Goal: Task Accomplishment & Management: Use online tool/utility

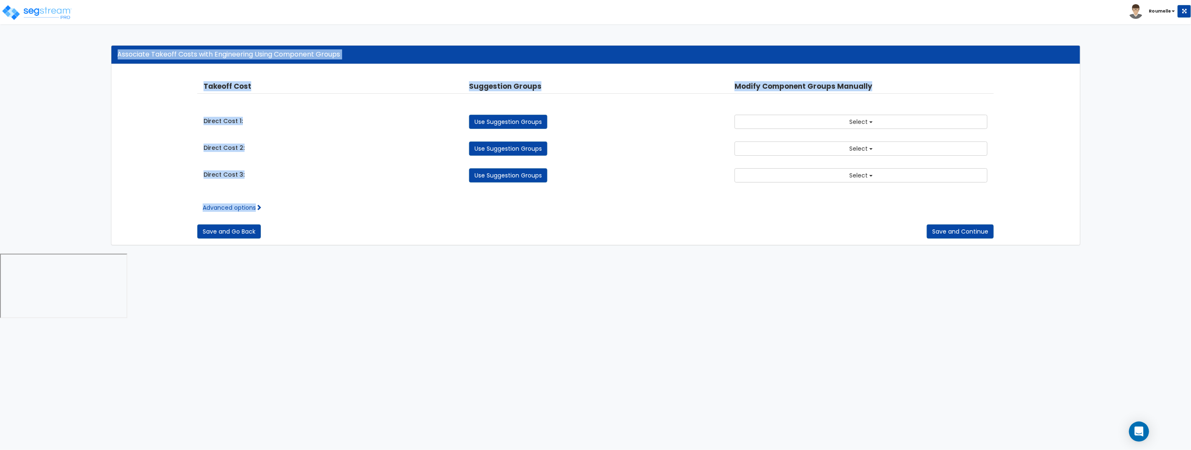
drag, startPoint x: 307, startPoint y: 87, endPoint x: 375, endPoint y: -31, distance: 136.1
click at [375, 0] on html "Toggle navigation Roumelle" at bounding box center [595, 160] width 1191 height 320
click at [54, 11] on img at bounding box center [36, 12] width 71 height 17
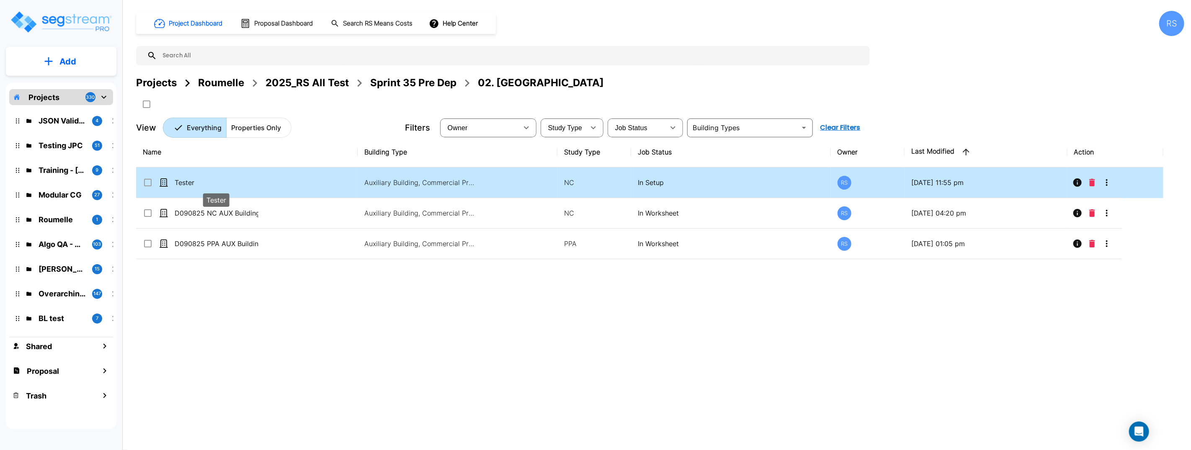
click at [235, 178] on p "Tester" at bounding box center [217, 182] width 84 height 10
click at [236, 178] on p "Tester" at bounding box center [217, 182] width 84 height 10
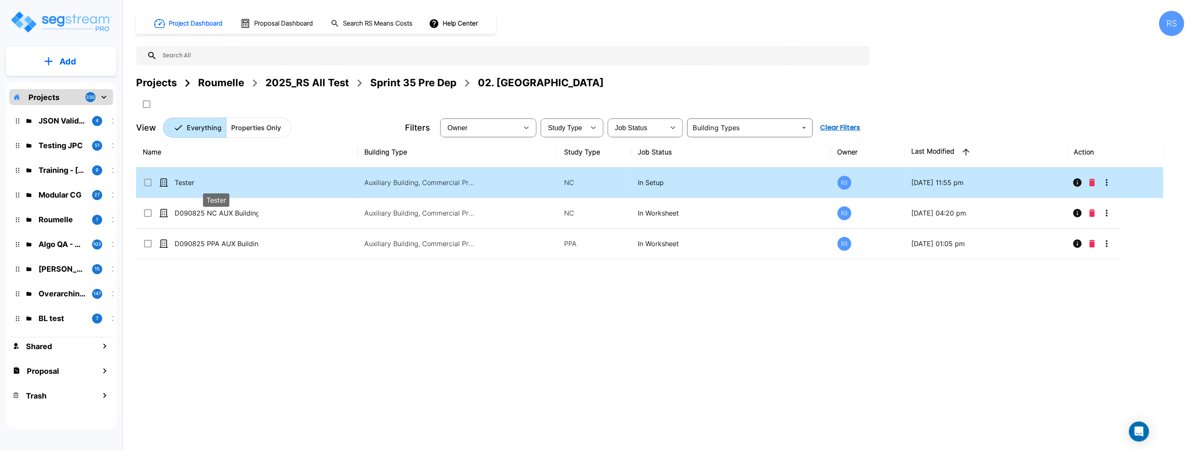
checkbox input "true"
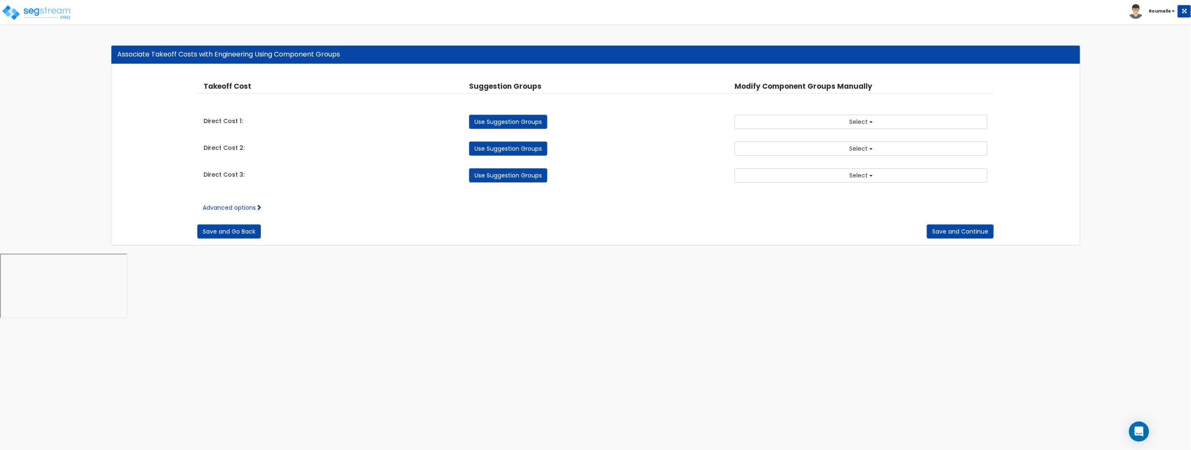
drag, startPoint x: 522, startPoint y: 121, endPoint x: 514, endPoint y: 122, distance: 8.9
click at [522, 121] on link "Use Suggestion Groups" at bounding box center [508, 122] width 78 height 14
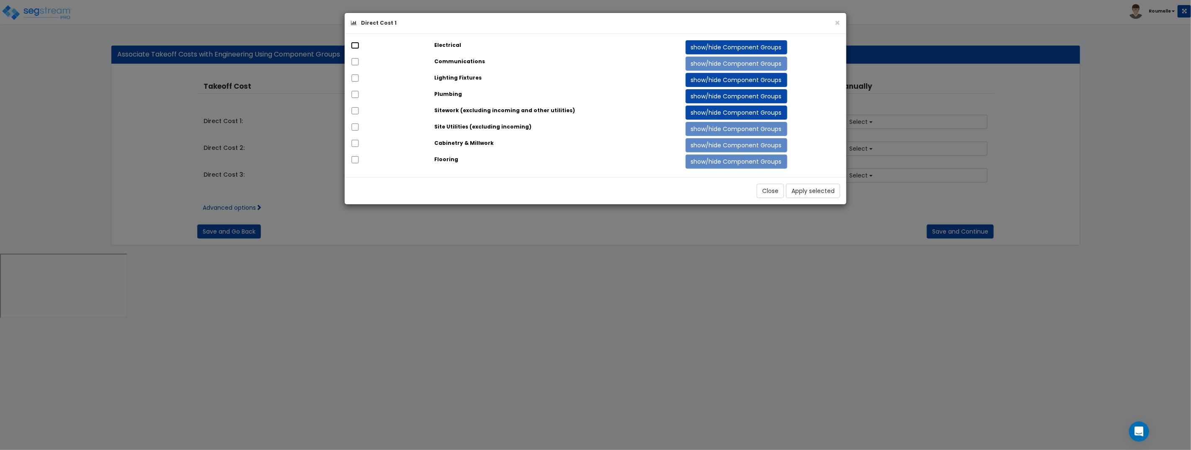
drag, startPoint x: 354, startPoint y: 45, endPoint x: 351, endPoint y: 64, distance: 19.1
click at [352, 49] on input "checkbox" at bounding box center [355, 45] width 8 height 7
checkbox input "true"
drag, startPoint x: 355, startPoint y: 59, endPoint x: 454, endPoint y: 104, distance: 109.2
click at [355, 60] on input "checkbox" at bounding box center [355, 61] width 8 height 7
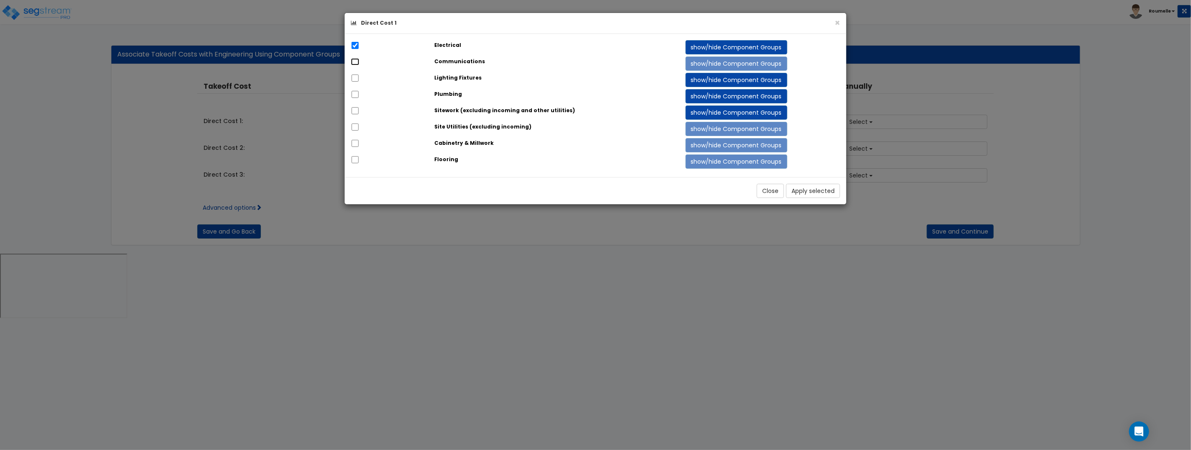
checkbox input "true"
drag, startPoint x: 808, startPoint y: 189, endPoint x: 809, endPoint y: 178, distance: 11.0
click at [808, 189] on button "Apply selected" at bounding box center [813, 191] width 54 height 14
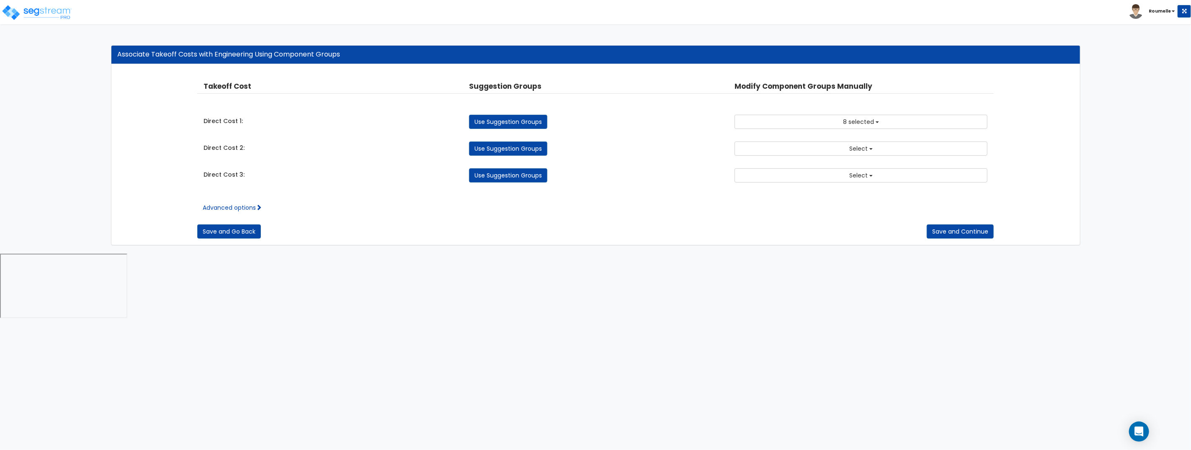
drag, startPoint x: 517, startPoint y: 147, endPoint x: 496, endPoint y: 137, distance: 22.8
click at [516, 147] on link "Use Suggestion Groups" at bounding box center [508, 148] width 78 height 14
checkbox input "false"
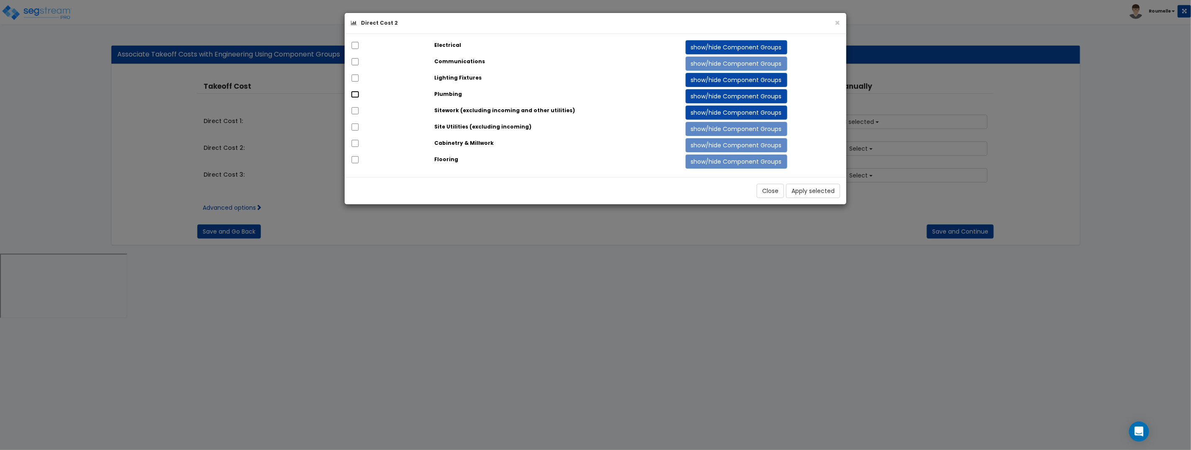
click at [355, 94] on input "checkbox" at bounding box center [355, 94] width 8 height 7
checkbox input "true"
drag, startPoint x: 357, startPoint y: 111, endPoint x: 357, endPoint y: 131, distance: 20.5
click at [357, 111] on input "checkbox" at bounding box center [355, 110] width 8 height 7
checkbox input "true"
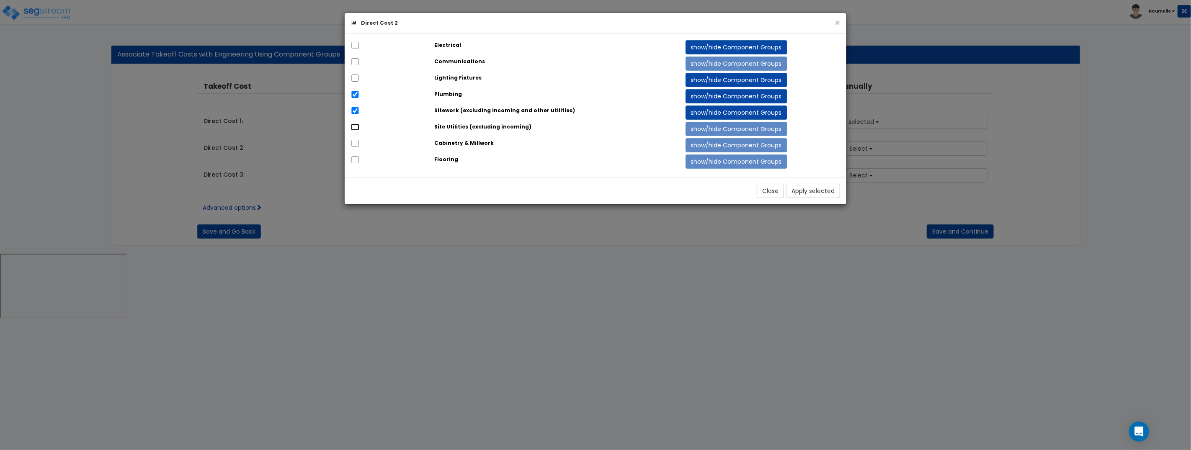
drag, startPoint x: 357, startPoint y: 128, endPoint x: 700, endPoint y: 226, distance: 356.6
click at [357, 128] on input "checkbox" at bounding box center [355, 126] width 8 height 7
checkbox input "true"
drag, startPoint x: 820, startPoint y: 188, endPoint x: 703, endPoint y: 184, distance: 117.3
click at [820, 188] on button "Apply selected" at bounding box center [813, 191] width 54 height 14
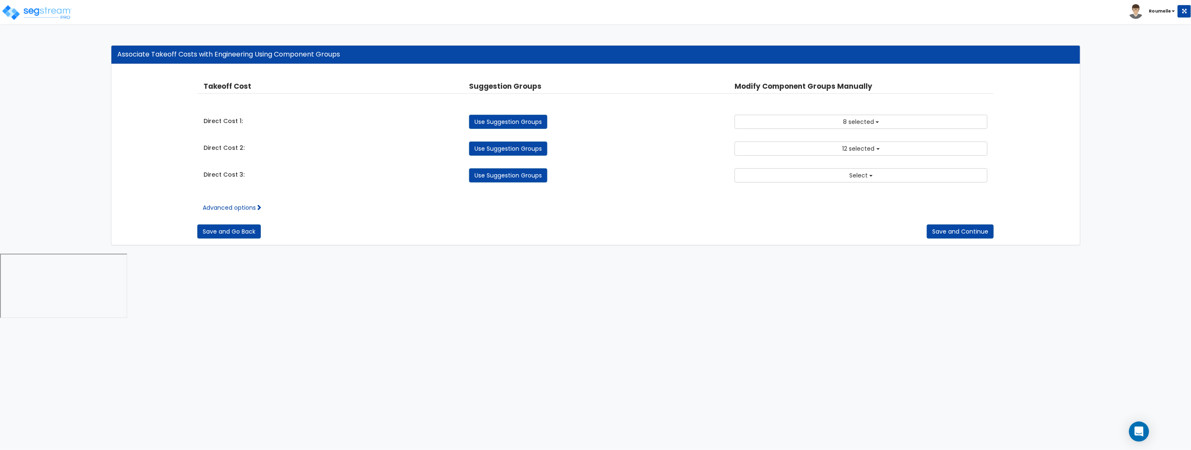
drag, startPoint x: 523, startPoint y: 177, endPoint x: 529, endPoint y: 179, distance: 5.8
click at [524, 177] on link "Use Suggestion Groups" at bounding box center [508, 175] width 78 height 14
checkbox input "false"
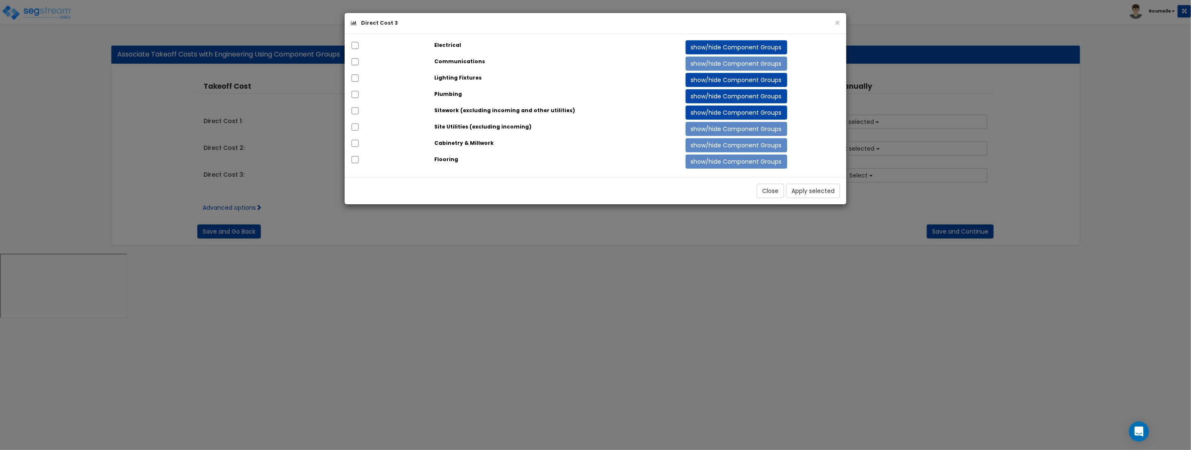
click at [447, 161] on strong "Flooring" at bounding box center [447, 159] width 24 height 7
drag, startPoint x: 451, startPoint y: 148, endPoint x: 352, endPoint y: 148, distance: 99.6
click at [448, 147] on div "Cabinetry & Millwork" at bounding box center [554, 143] width 251 height 10
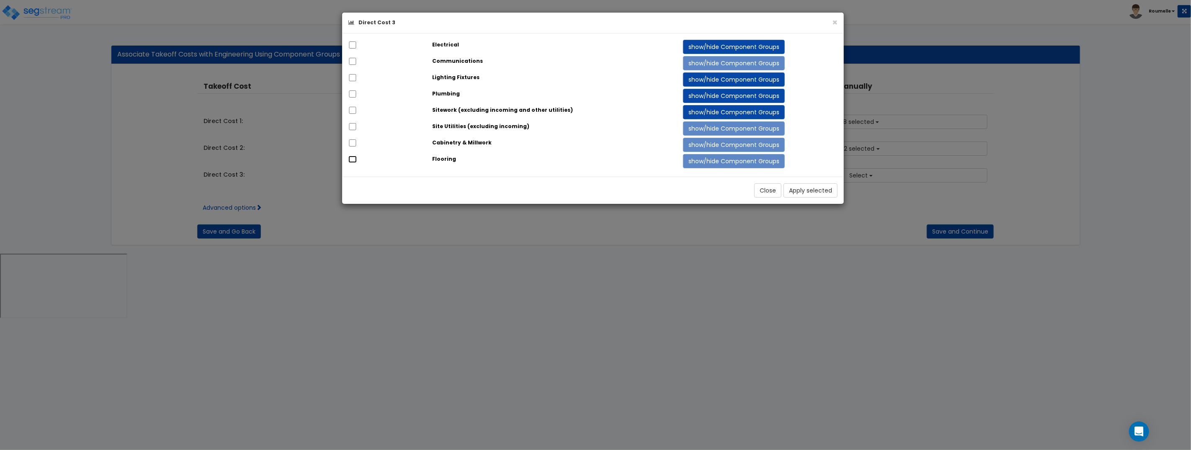
drag, startPoint x: 352, startPoint y: 158, endPoint x: 355, endPoint y: 148, distance: 10.8
click at [352, 158] on input "checkbox" at bounding box center [352, 159] width 8 height 7
drag, startPoint x: 353, startPoint y: 141, endPoint x: 579, endPoint y: 150, distance: 225.8
click at [367, 143] on div at bounding box center [384, 144] width 84 height 12
drag, startPoint x: 846, startPoint y: 192, endPoint x: 831, endPoint y: 190, distance: 15.1
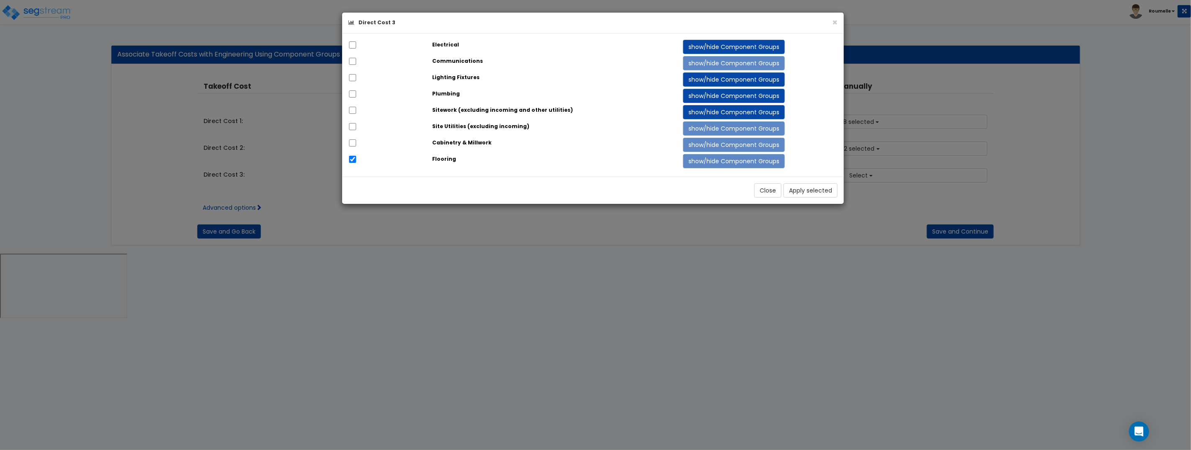
click at [840, 191] on div "× Direct Cost 3 Electrical show/hide Component Groups 145.00 4.00" at bounding box center [595, 225] width 1191 height 450
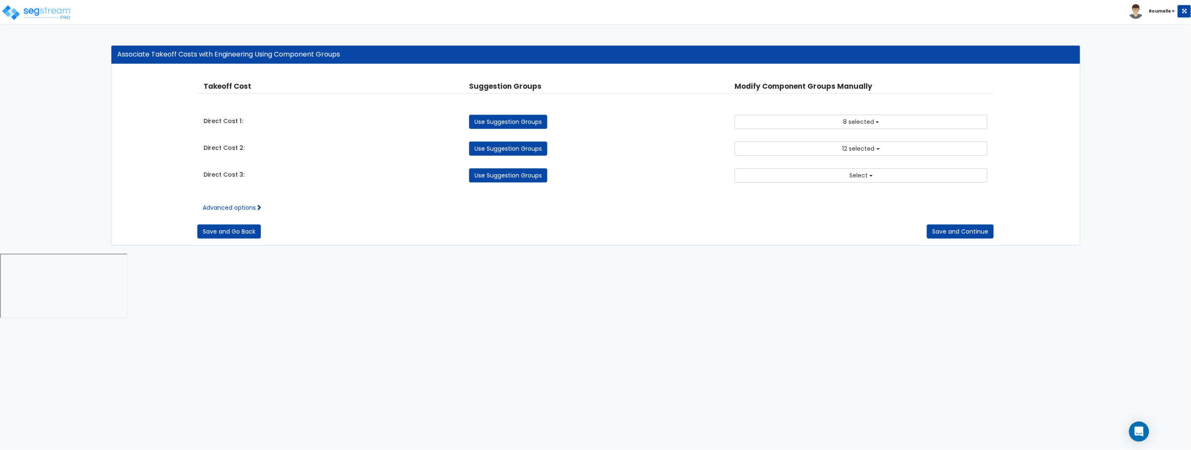
drag, startPoint x: 831, startPoint y: 190, endPoint x: 845, endPoint y: 192, distance: 13.5
click at [833, 73] on div "Takeoff Cost Property Unit Property Location Suggestion Groups Modify Component…" at bounding box center [596, 73] width 956 height 0
drag, startPoint x: 532, startPoint y: 177, endPoint x: 434, endPoint y: 129, distance: 109.5
click at [532, 177] on link "Use Suggestion Groups" at bounding box center [508, 175] width 78 height 14
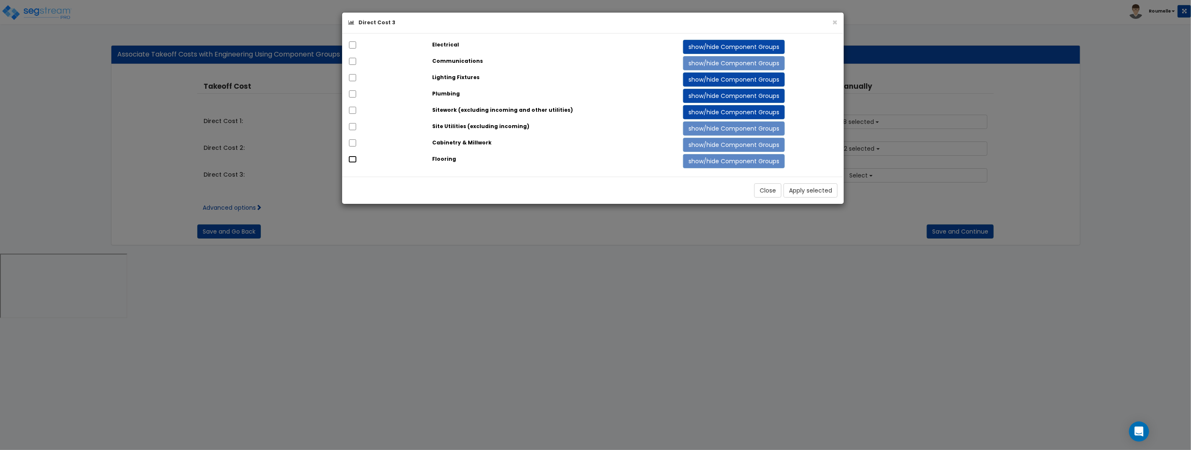
click at [350, 160] on input "checkbox" at bounding box center [352, 159] width 8 height 7
checkbox input "true"
drag, startPoint x: 353, startPoint y: 144, endPoint x: 371, endPoint y: 144, distance: 18.0
click at [356, 144] on input "checkbox" at bounding box center [352, 142] width 8 height 7
checkbox input "true"
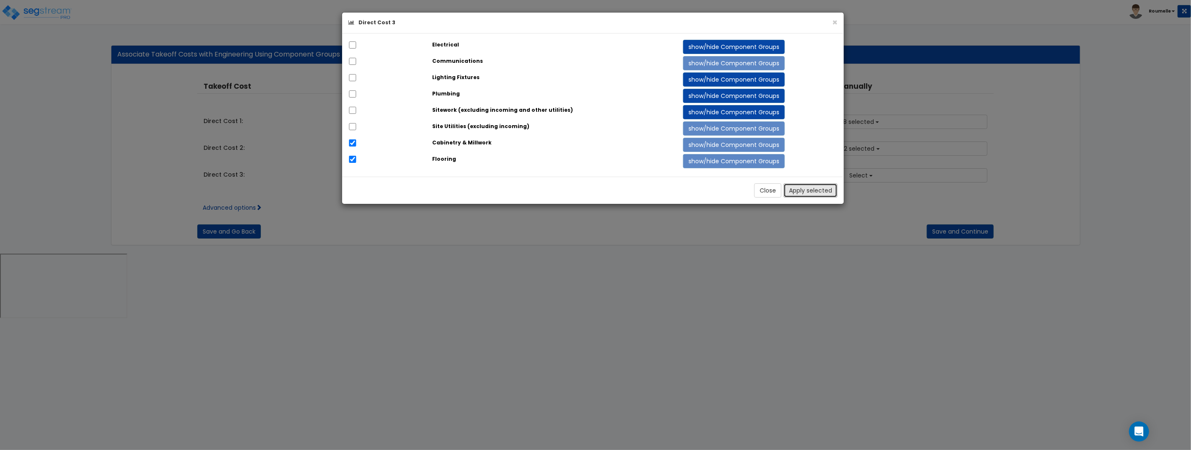
drag, startPoint x: 803, startPoint y: 191, endPoint x: 909, endPoint y: 224, distance: 111.4
click at [804, 191] on button "Apply selected" at bounding box center [810, 190] width 54 height 14
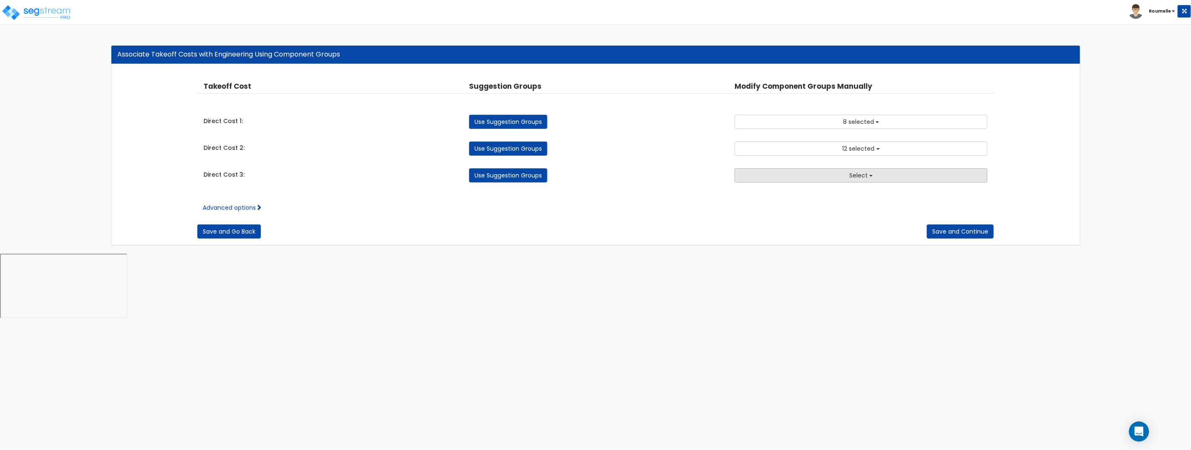
drag, startPoint x: 885, startPoint y: 177, endPoint x: 870, endPoint y: 181, distance: 15.6
click at [885, 177] on button "Select" at bounding box center [860, 175] width 253 height 14
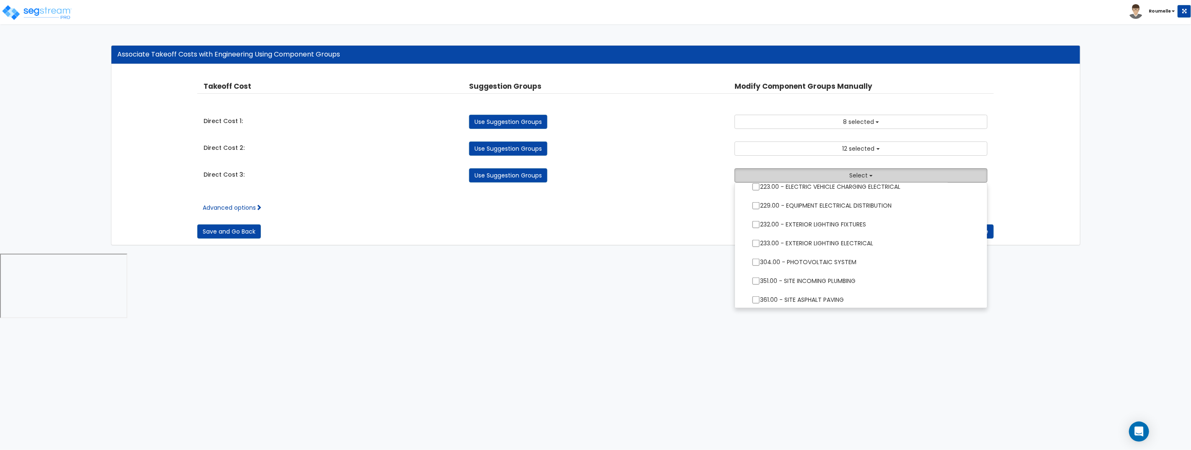
scroll to position [727, 0]
click at [758, 278] on input "397.00 - SITE GRAVEL PAVING" at bounding box center [755, 279] width 8 height 7
checkbox input "true"
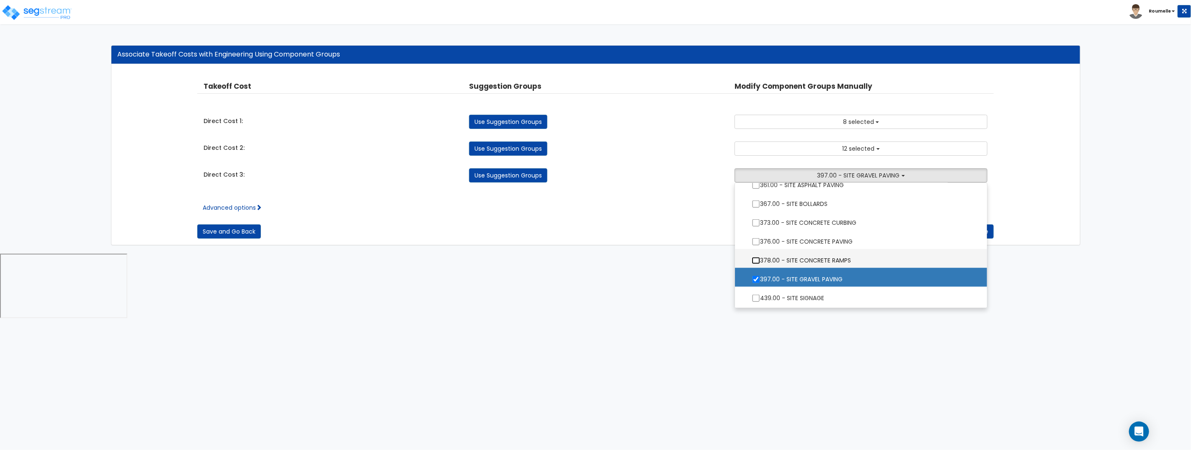
click at [754, 260] on input "378.00 - SITE CONCRETE RAMPS" at bounding box center [755, 260] width 8 height 7
checkbox input "true"
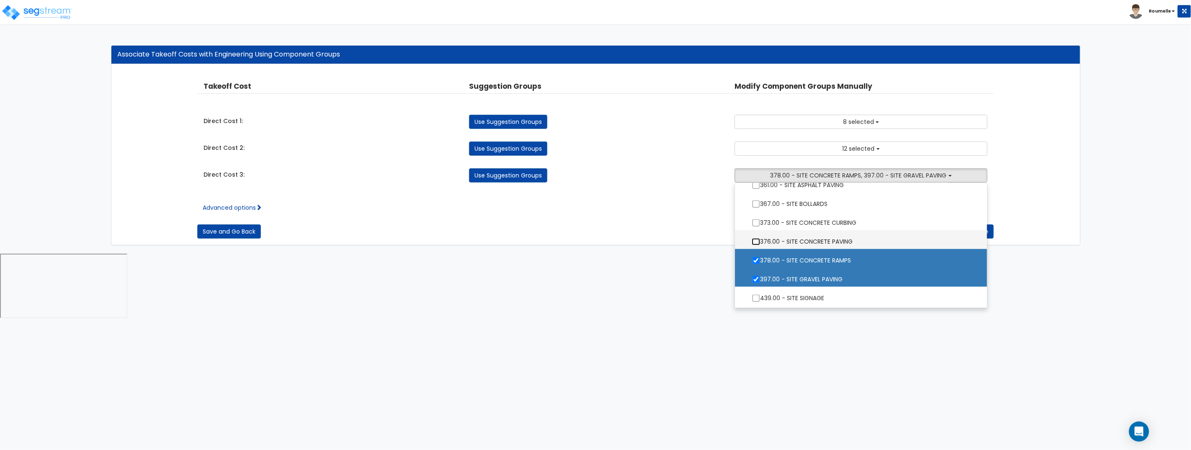
drag, startPoint x: 755, startPoint y: 242, endPoint x: 696, endPoint y: 253, distance: 60.0
click at [754, 242] on input "376.00 - SITE CONCRETE PAVING" at bounding box center [755, 241] width 8 height 7
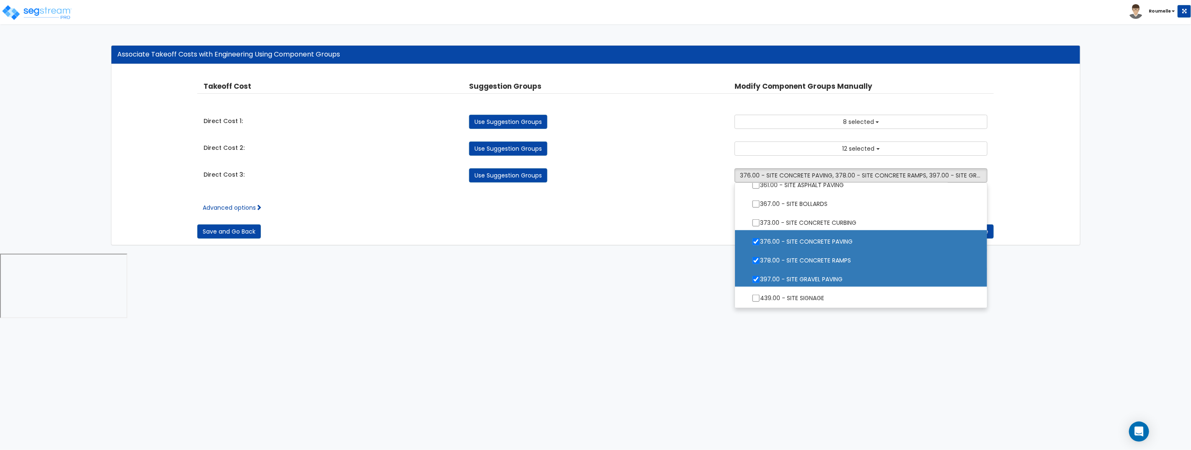
drag, startPoint x: 686, startPoint y: 255, endPoint x: 691, endPoint y: 255, distance: 5.5
click at [686, 255] on html "Toggle navigation Roumelle" at bounding box center [595, 160] width 1191 height 320
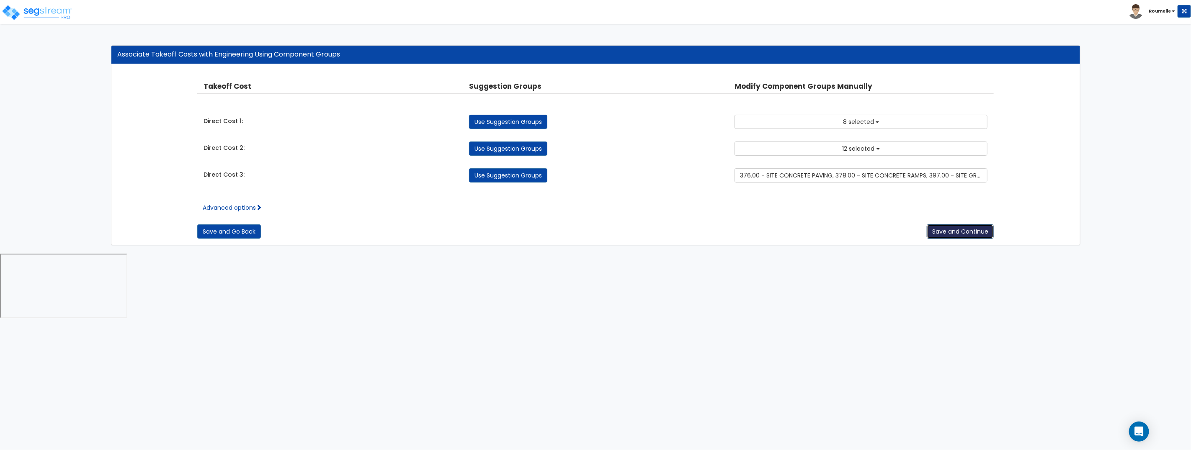
click at [960, 238] on button "Save and Continue" at bounding box center [959, 231] width 67 height 14
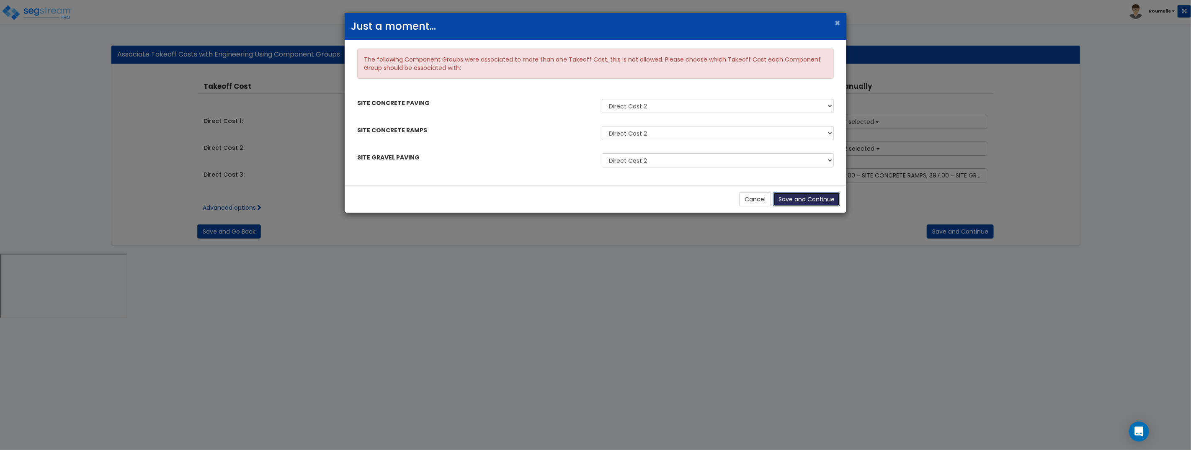
click at [815, 201] on button "Save and Continue" at bounding box center [806, 199] width 67 height 14
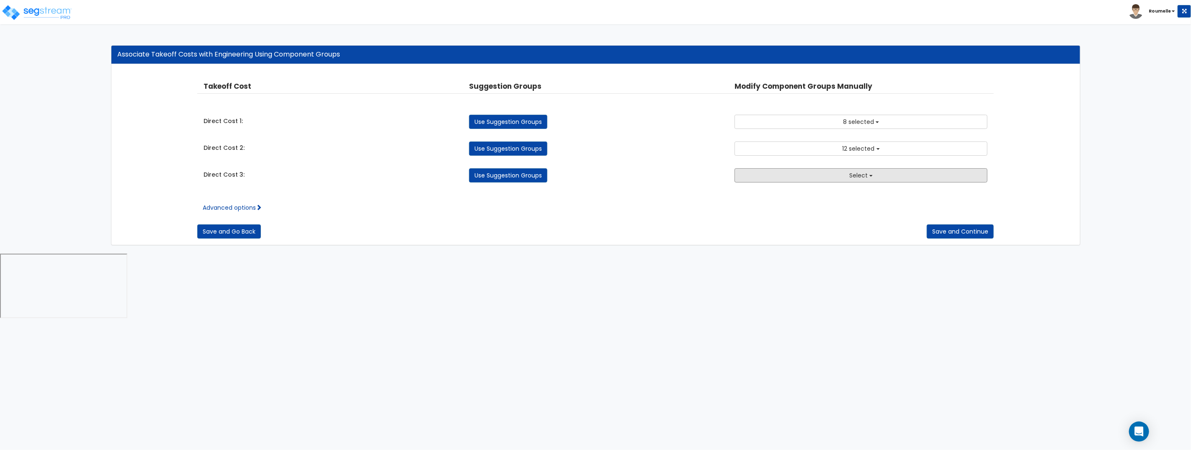
drag, startPoint x: 913, startPoint y: 177, endPoint x: 891, endPoint y: 207, distance: 36.8
click at [913, 177] on button "Select" at bounding box center [860, 175] width 253 height 14
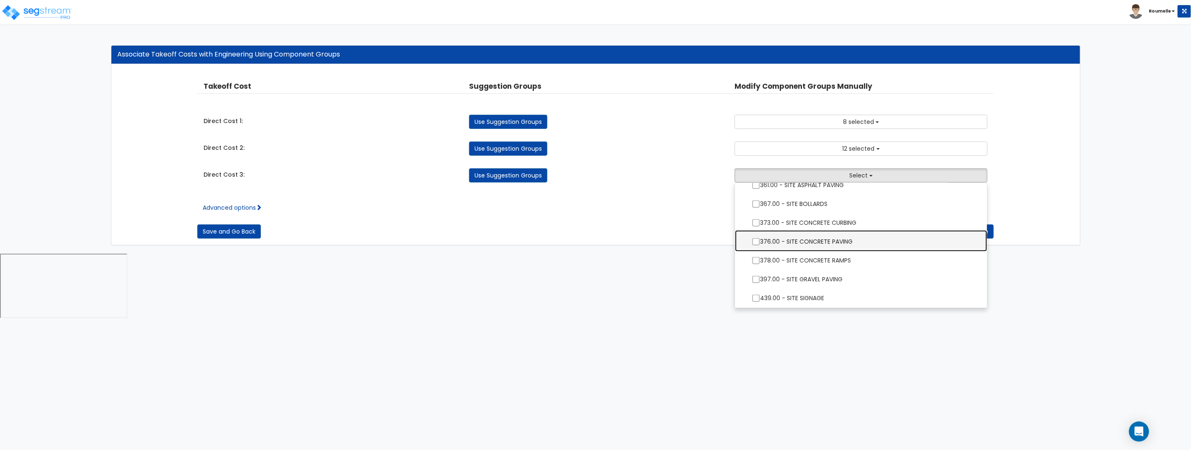
click at [856, 238] on label "376.00 - SITE CONCRETE PAVING" at bounding box center [860, 240] width 235 height 19
click at [760, 238] on input "376.00 - SITE CONCRETE PAVING" at bounding box center [755, 241] width 8 height 7
checkbox input "true"
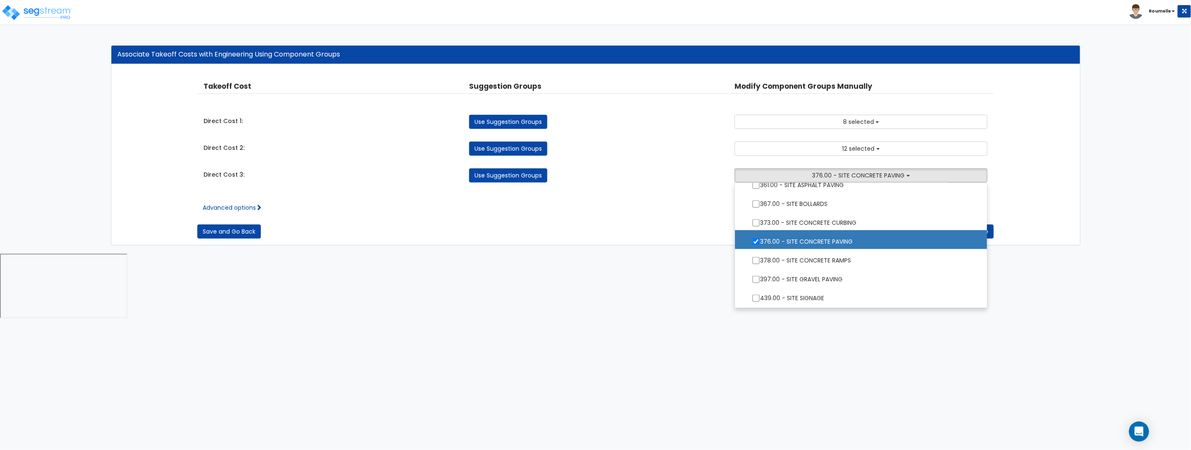
click at [1040, 320] on html "Toggle navigation Roumelle" at bounding box center [595, 160] width 1191 height 320
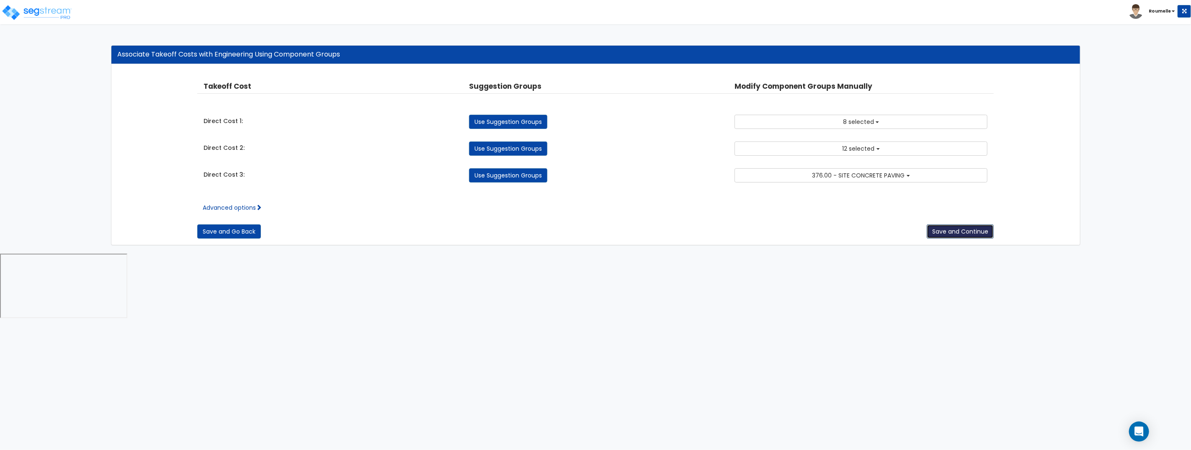
click at [966, 234] on button "Save and Continue" at bounding box center [959, 231] width 67 height 14
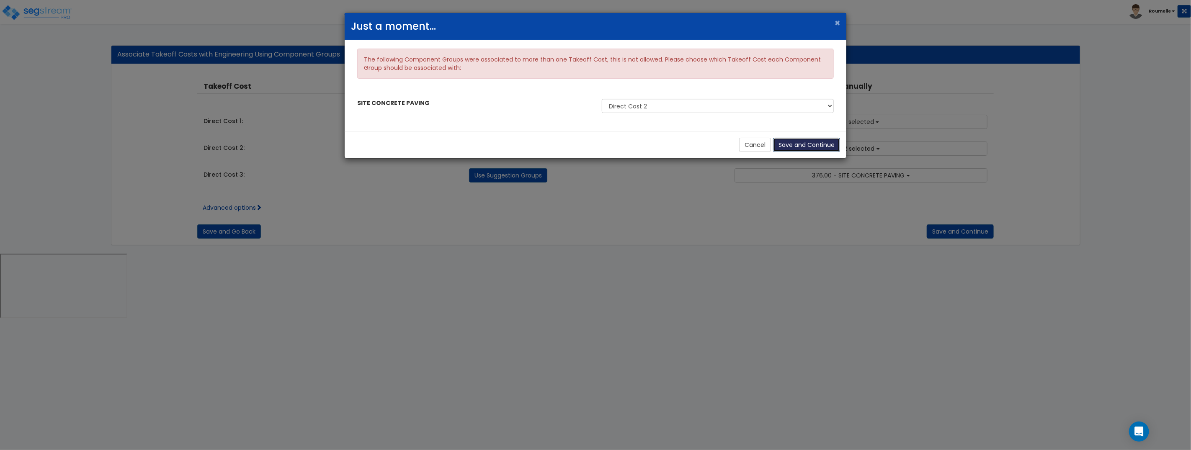
click at [808, 140] on button "Save and Continue" at bounding box center [806, 145] width 67 height 14
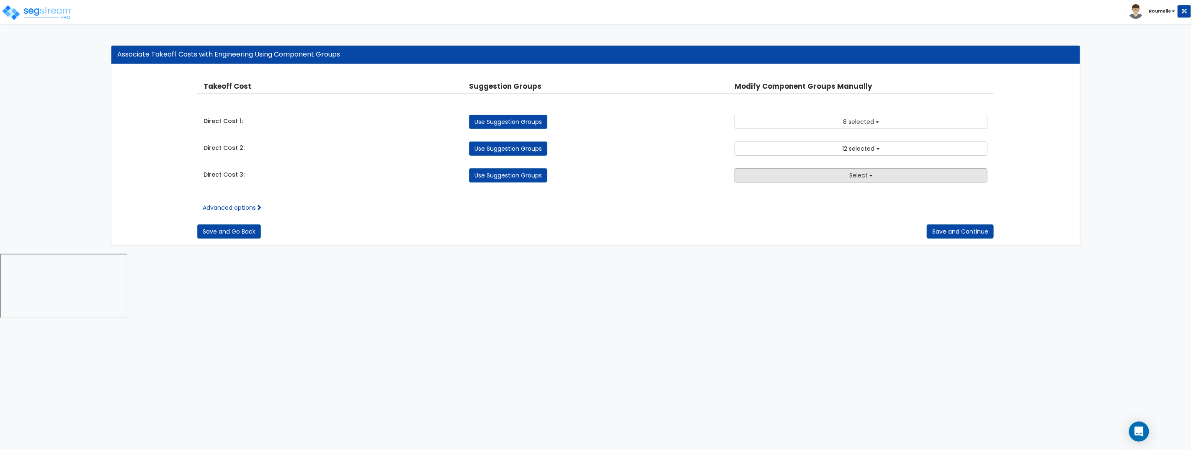
click at [888, 181] on button "Select" at bounding box center [860, 175] width 253 height 14
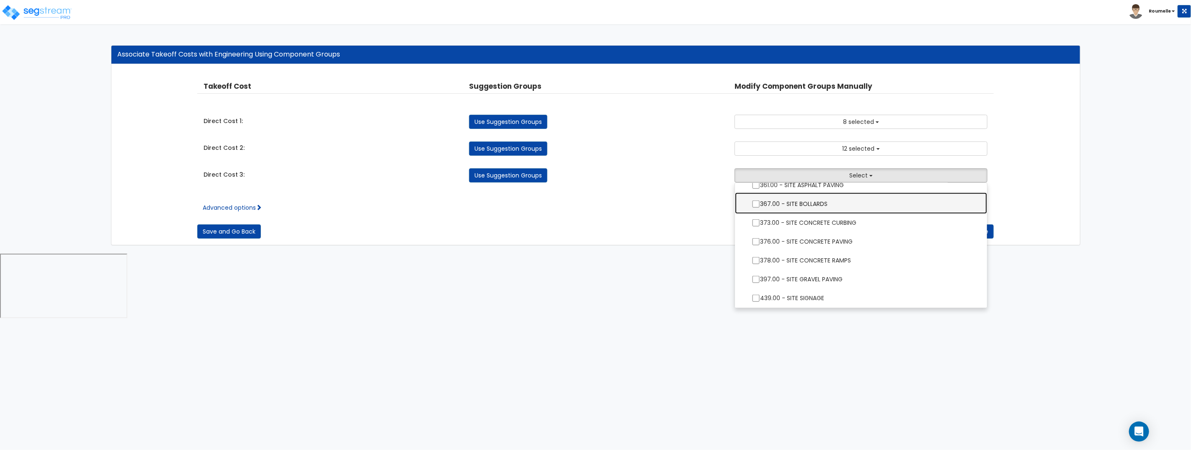
click at [826, 202] on label "367.00 - SITE BOLLARDS" at bounding box center [860, 202] width 235 height 19
click at [760, 202] on input "367.00 - SITE BOLLARDS" at bounding box center [755, 204] width 8 height 7
click at [1132, 249] on div "Associate Takeoff Costs with Engineering Using Component Groups Takeoff Cost Pr…" at bounding box center [595, 145] width 1191 height 217
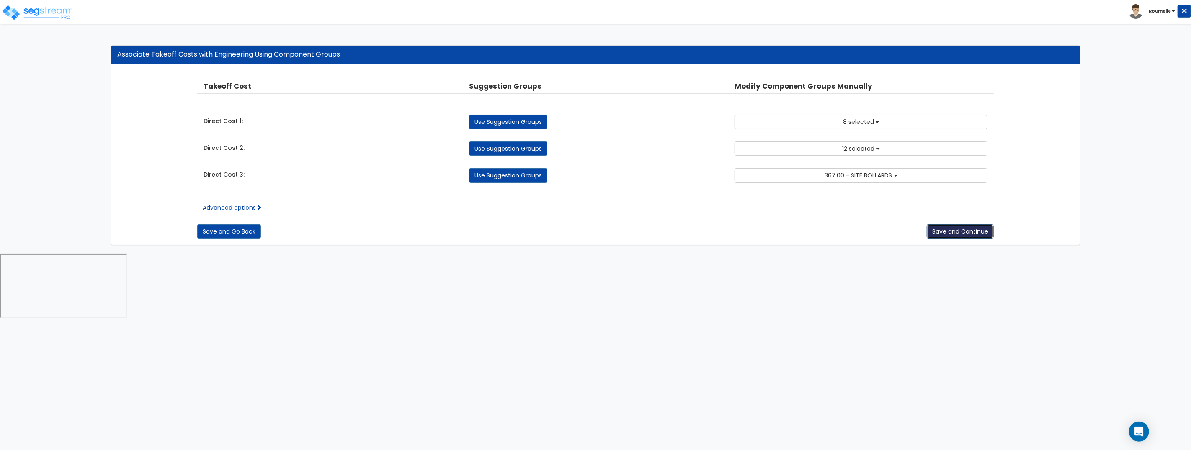
click at [970, 230] on button "Save and Continue" at bounding box center [959, 231] width 67 height 14
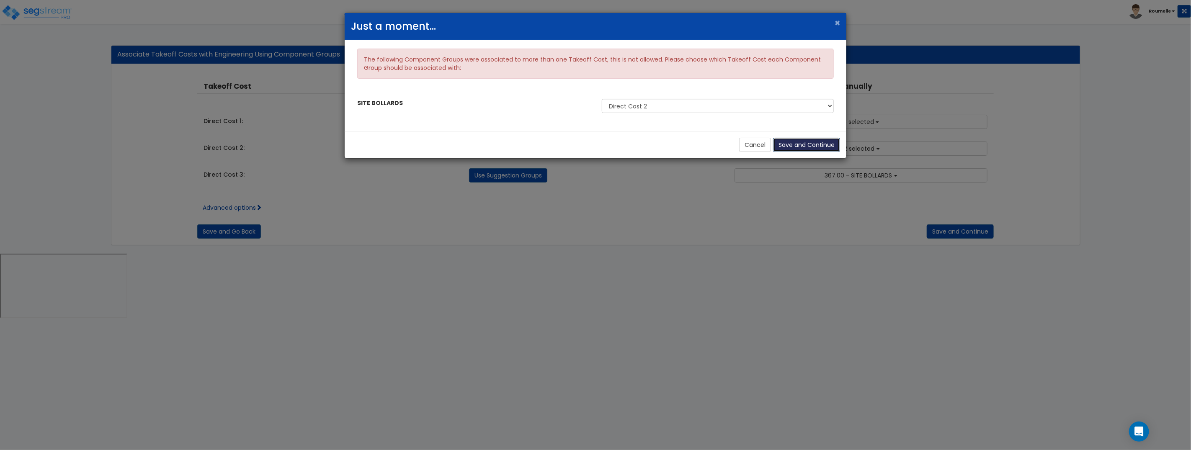
click at [823, 144] on button "Save and Continue" at bounding box center [806, 145] width 67 height 14
checkbox input "false"
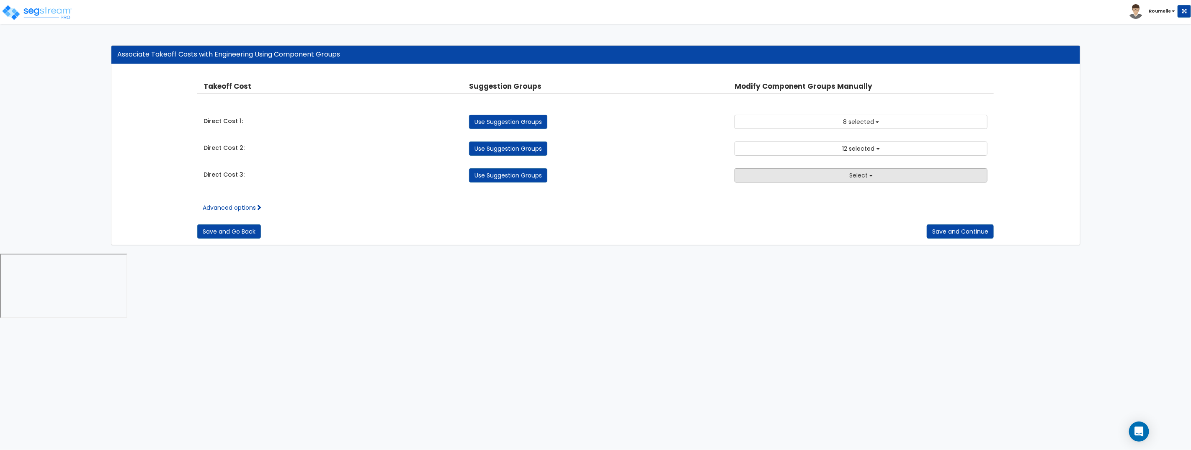
click at [876, 178] on button "Select" at bounding box center [860, 175] width 253 height 14
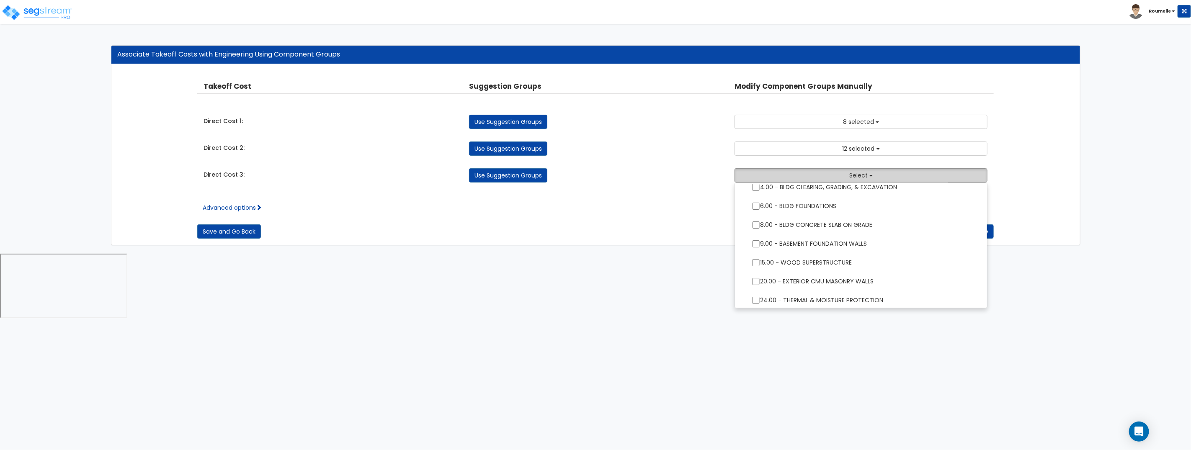
scroll to position [0, 0]
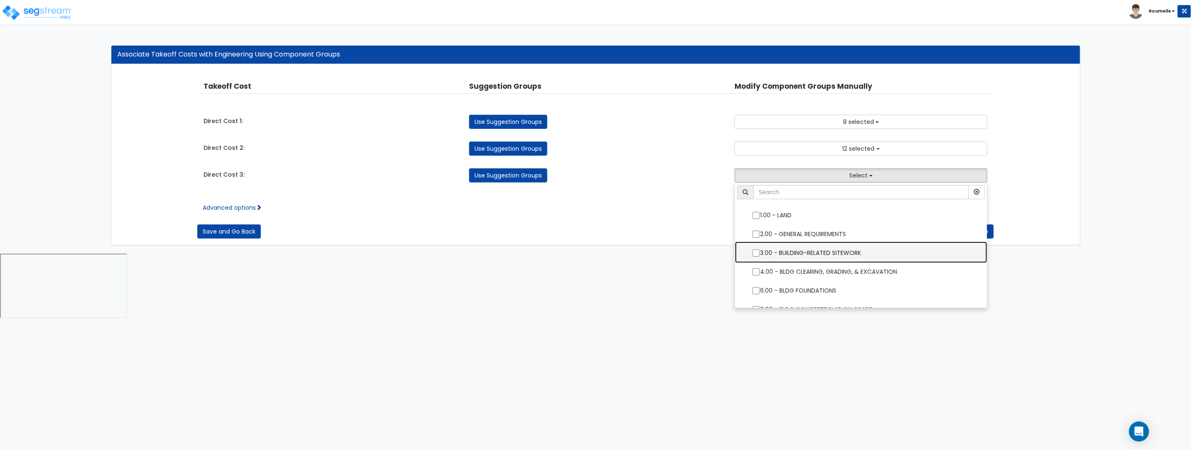
click at [860, 251] on label "3.00 - BUILDING-RELATED SITEWORK" at bounding box center [860, 251] width 235 height 19
click at [760, 251] on input "3.00 - BUILDING-RELATED SITEWORK" at bounding box center [755, 252] width 8 height 7
checkbox input "true"
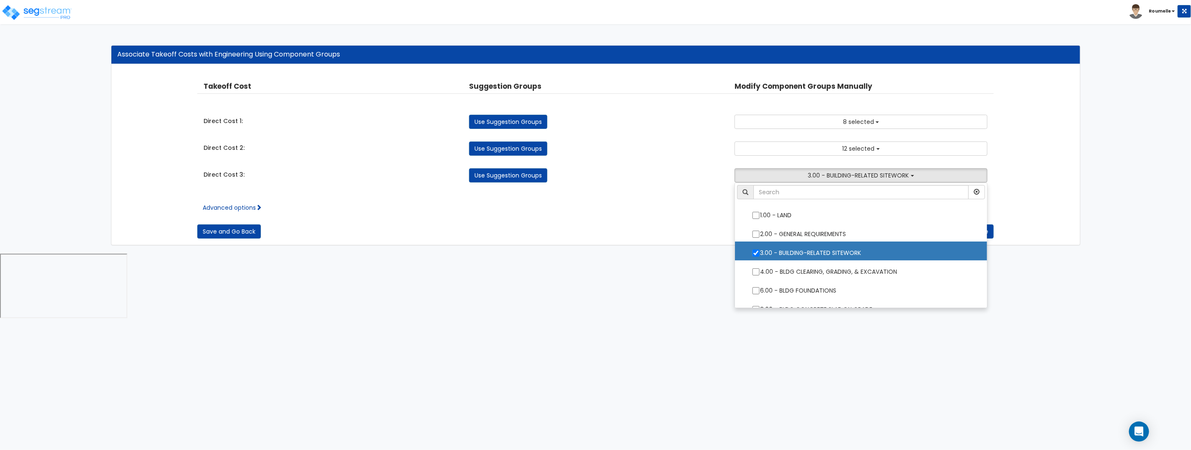
click at [1049, 160] on div "Takeoff Cost Property Unit Property Location Suggestion Groups Modify Component…" at bounding box center [595, 154] width 968 height 180
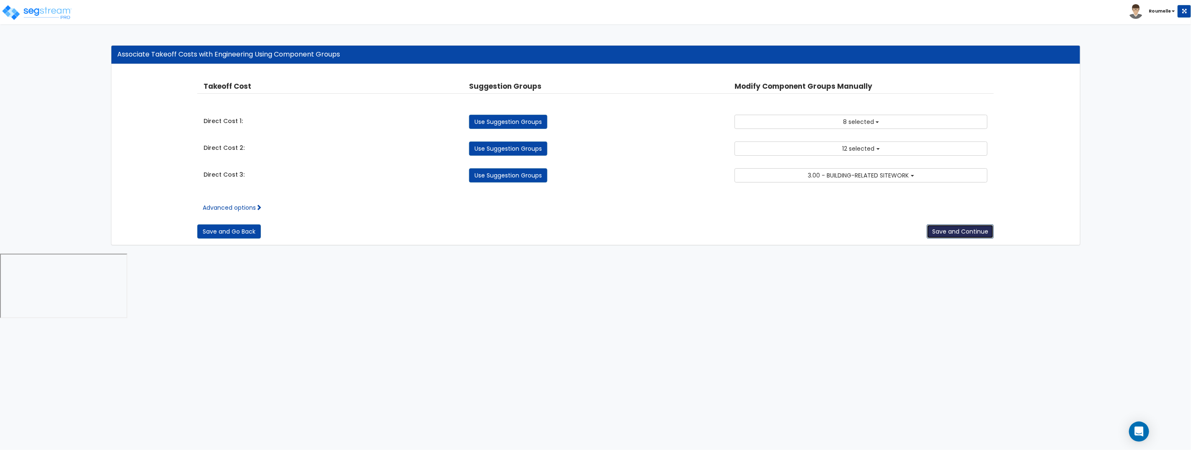
click at [979, 230] on button "Save and Continue" at bounding box center [959, 231] width 67 height 14
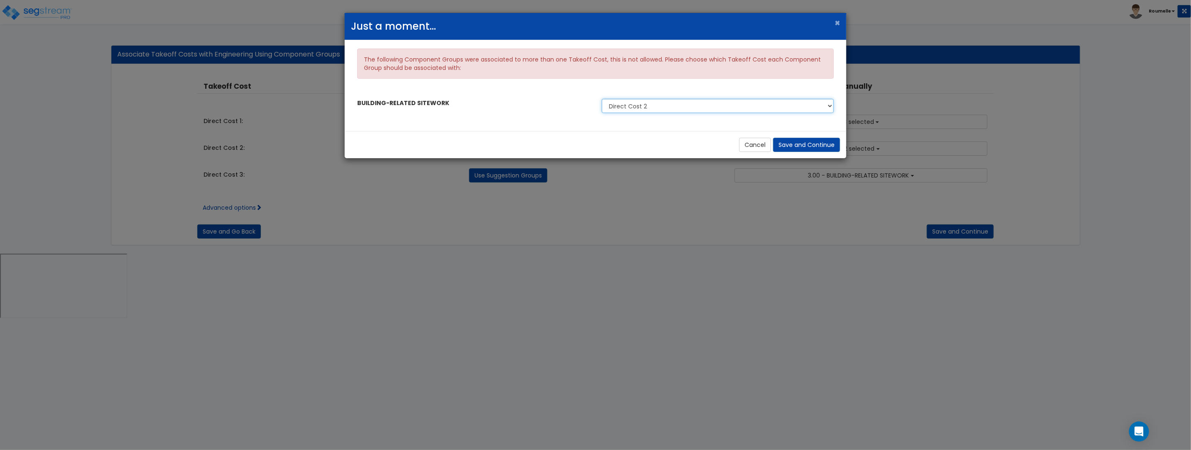
click at [776, 100] on select "Direct Cost 2 Direct Cost 3" at bounding box center [718, 106] width 232 height 14
select select "35159291"
click at [602, 99] on select "Direct Cost 2 Direct Cost 3" at bounding box center [718, 106] width 232 height 14
click at [804, 145] on button "Save and Continue" at bounding box center [806, 145] width 67 height 14
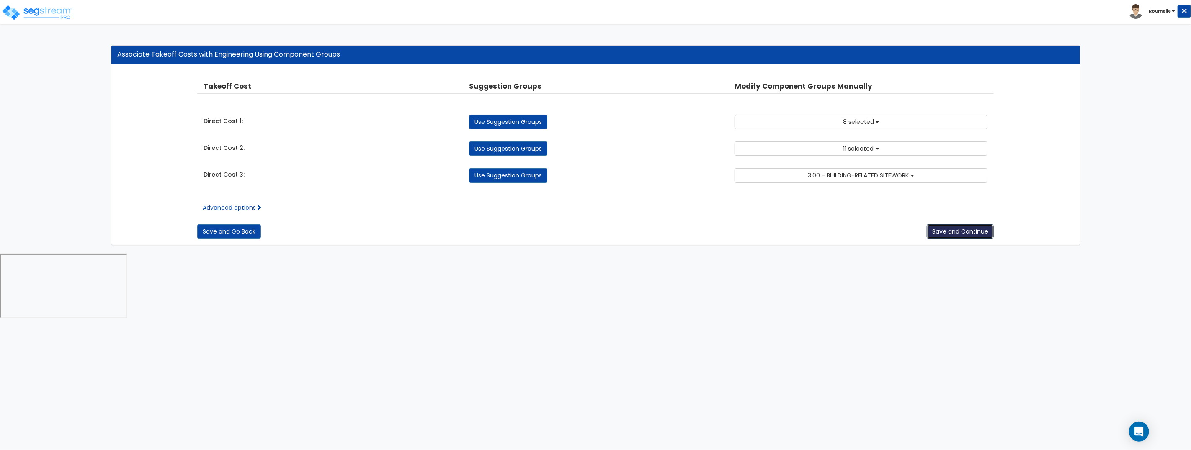
click at [957, 232] on button "Save and Continue" at bounding box center [959, 231] width 67 height 14
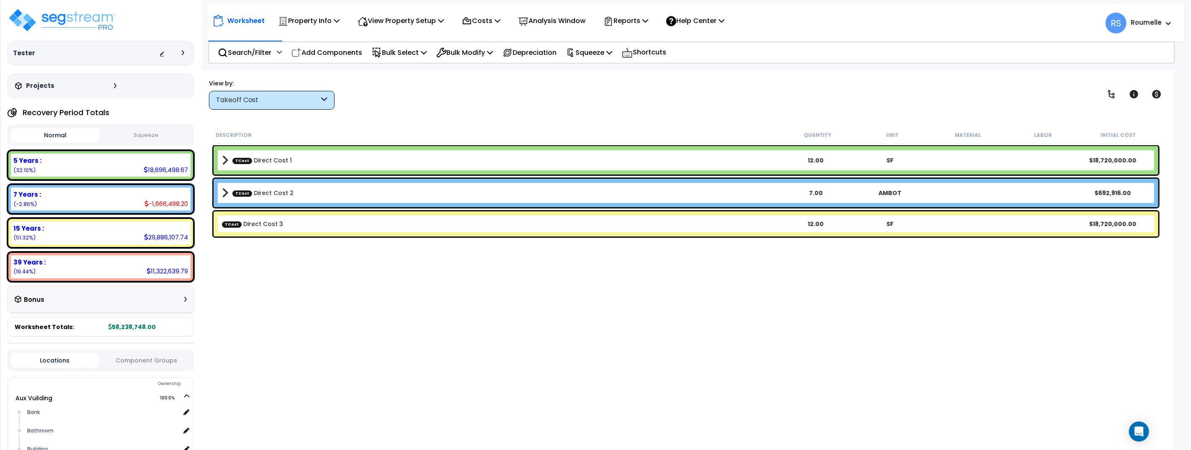
scroll to position [36, 0]
click at [576, 347] on div "Description Quantity Unit Material Labor Initial Cost TCost Direct Cost 1 12.00…" at bounding box center [685, 276] width 951 height 301
drag, startPoint x: 575, startPoint y: 347, endPoint x: 464, endPoint y: 66, distance: 301.5
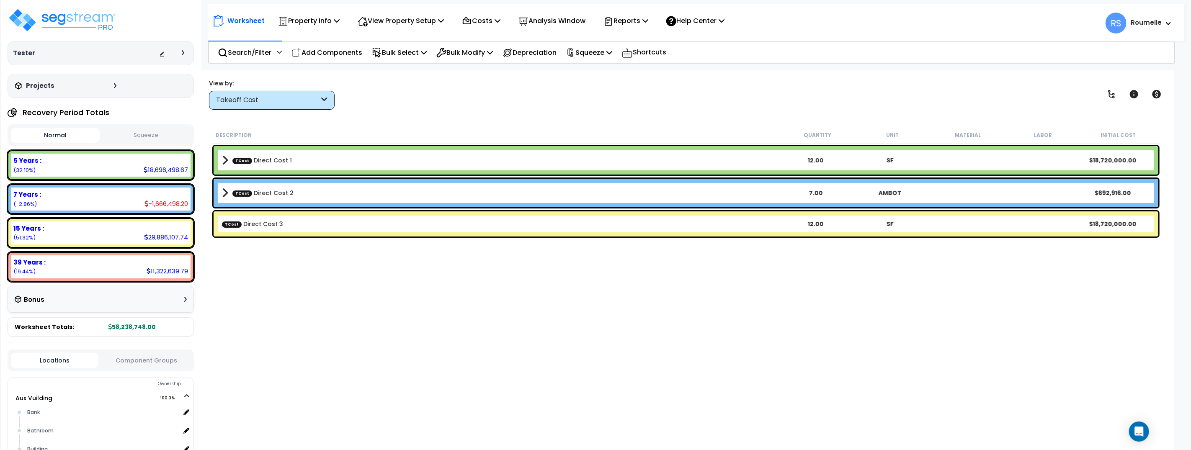
click at [565, 323] on div "Description Quantity Unit Material Labor Initial Cost TCost Direct Cost 1 12.00…" at bounding box center [685, 276] width 951 height 301
drag, startPoint x: 434, startPoint y: 291, endPoint x: 435, endPoint y: 286, distance: 4.4
click at [434, 291] on div "Description Quantity Unit Material Labor Initial Cost TCost Direct Cost 1 12.00…" at bounding box center [685, 276] width 951 height 301
drag, startPoint x: 366, startPoint y: 348, endPoint x: 454, endPoint y: 159, distance: 208.5
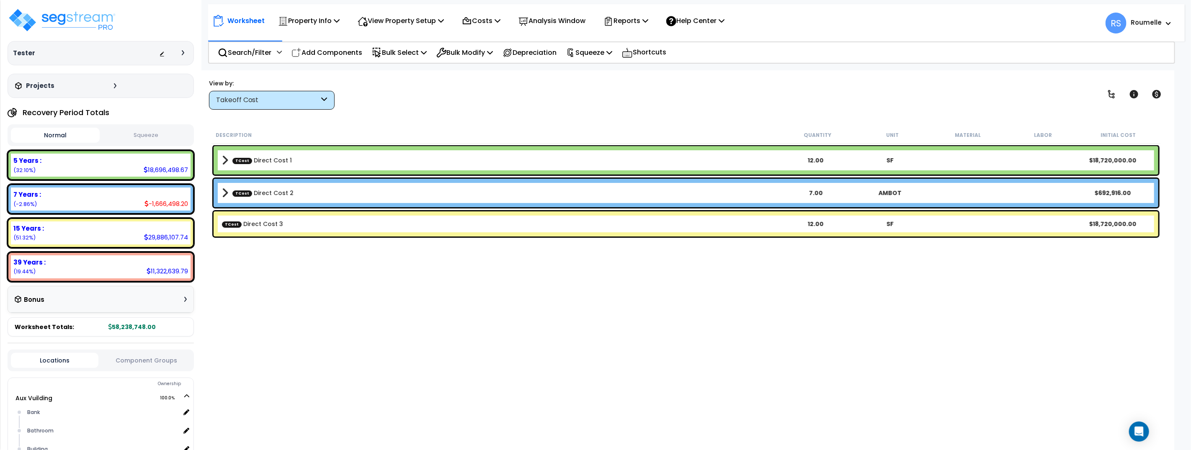
click at [368, 339] on div "Description Quantity Unit Material Labor Initial Cost TCost Direct Cost 1 12.00…" at bounding box center [685, 276] width 951 height 301
drag, startPoint x: 615, startPoint y: 53, endPoint x: 614, endPoint y: 68, distance: 15.5
click at [612, 54] on p "Squeeze" at bounding box center [589, 52] width 46 height 11
drag, startPoint x: 606, startPoint y: 69, endPoint x: 613, endPoint y: 72, distance: 8.4
click at [605, 69] on link "Squeeze" at bounding box center [603, 71] width 83 height 17
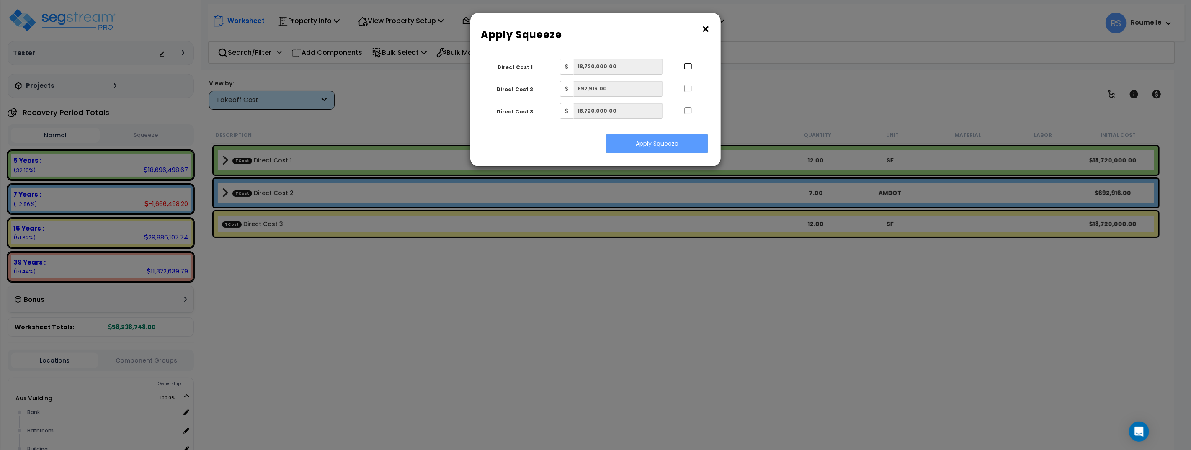
drag, startPoint x: 689, startPoint y: 67, endPoint x: 691, endPoint y: 79, distance: 12.8
click at [689, 67] on input "..." at bounding box center [688, 66] width 8 height 7
checkbox input "true"
drag, startPoint x: 689, startPoint y: 87, endPoint x: 689, endPoint y: 109, distance: 22.6
click at [689, 88] on input "..." at bounding box center [688, 88] width 8 height 7
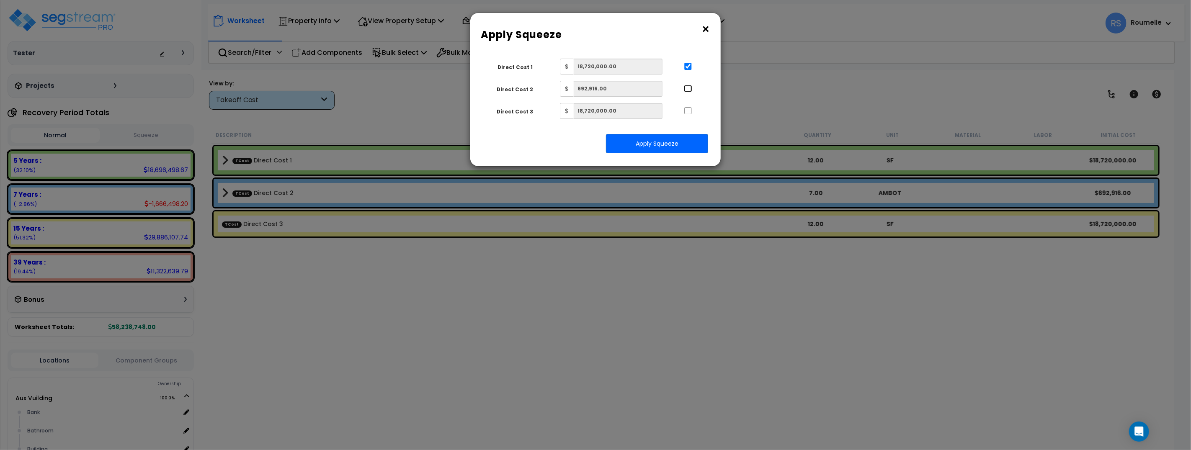
checkbox input "true"
drag, startPoint x: 689, startPoint y: 109, endPoint x: 688, endPoint y: 135, distance: 25.6
click at [689, 110] on input "..." at bounding box center [688, 110] width 8 height 7
checkbox input "true"
click at [682, 141] on button "Apply Squeeze" at bounding box center [657, 143] width 102 height 19
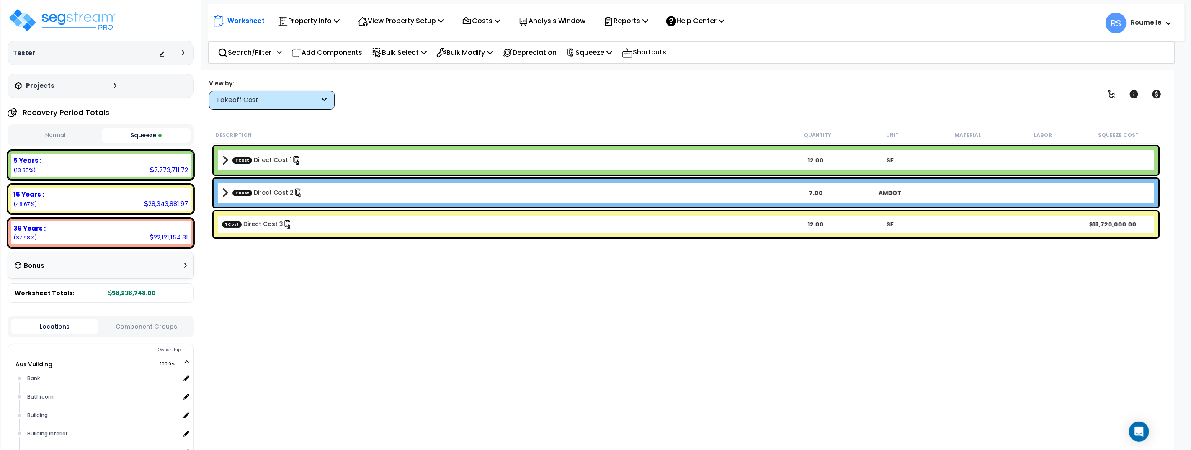
click at [598, 342] on div "Description Quantity Unit Material Labor Squeeze Cost TCost Direct Cost 1 12.00…" at bounding box center [685, 276] width 951 height 301
click at [600, 342] on div "Description Quantity Unit Material Labor Squeeze Cost TCost Direct Cost 1 12.00…" at bounding box center [685, 276] width 951 height 301
click at [610, 51] on p "Squeeze" at bounding box center [589, 52] width 46 height 11
click at [612, 91] on link "Reset Squeeze" at bounding box center [603, 88] width 83 height 17
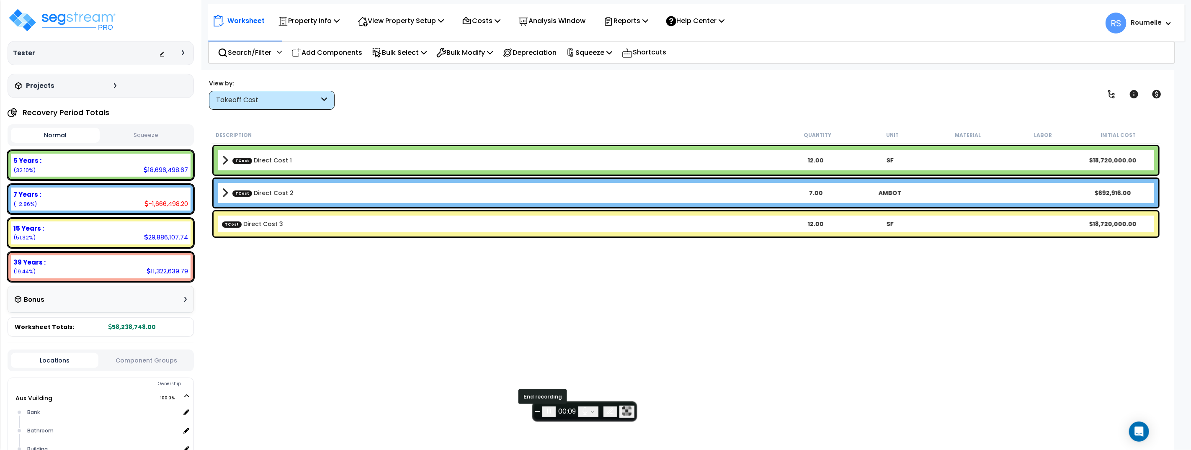
click at [537, 411] on span "End recording" at bounding box center [537, 411] width 0 height 0
click at [540, 411] on button "End recording" at bounding box center [537, 411] width 5 height 1
click at [537, 411] on span "End recording" at bounding box center [537, 411] width 0 height 0
click at [605, 54] on p "Squeeze" at bounding box center [589, 52] width 46 height 11
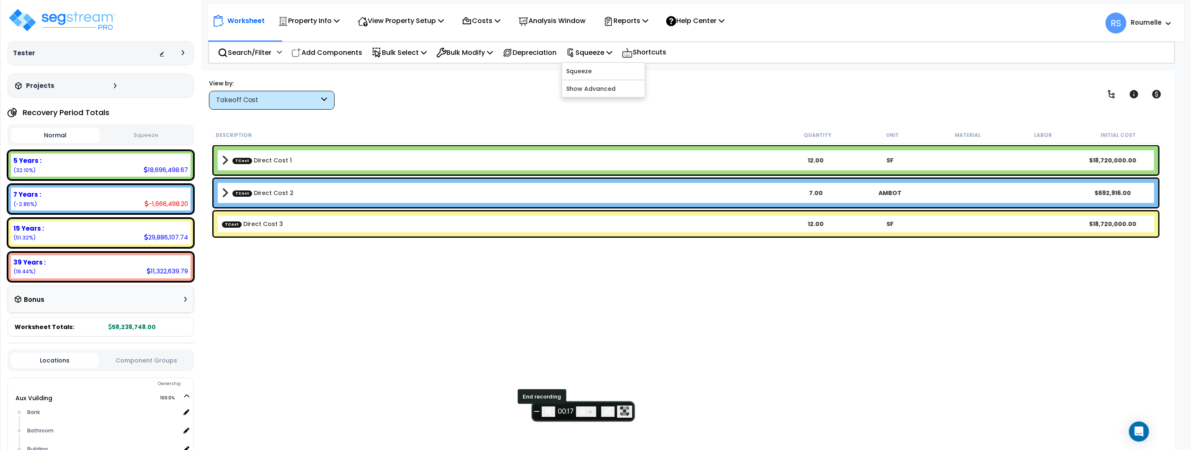
click at [537, 411] on span "End recording" at bounding box center [537, 411] width 0 height 0
click at [539, 412] on button "End recording" at bounding box center [536, 411] width 5 height 1
click at [537, 411] on span "End recording" at bounding box center [537, 411] width 0 height 0
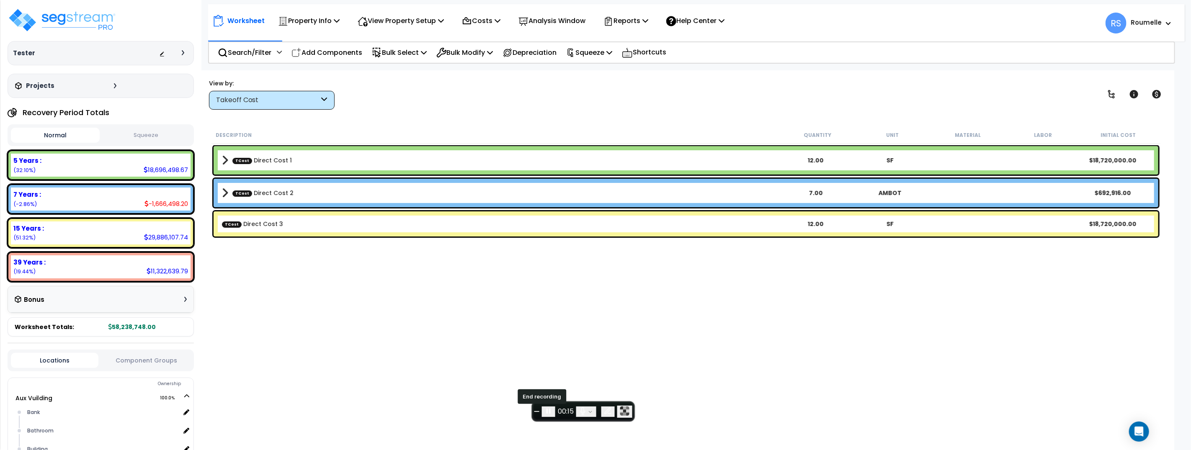
click at [537, 411] on span "End recording" at bounding box center [537, 411] width 0 height 0
drag, startPoint x: 609, startPoint y: 49, endPoint x: 606, endPoint y: 62, distance: 13.3
click at [609, 49] on p "Squeeze" at bounding box center [589, 52] width 46 height 11
click at [599, 67] on link "Squeeze" at bounding box center [603, 71] width 83 height 17
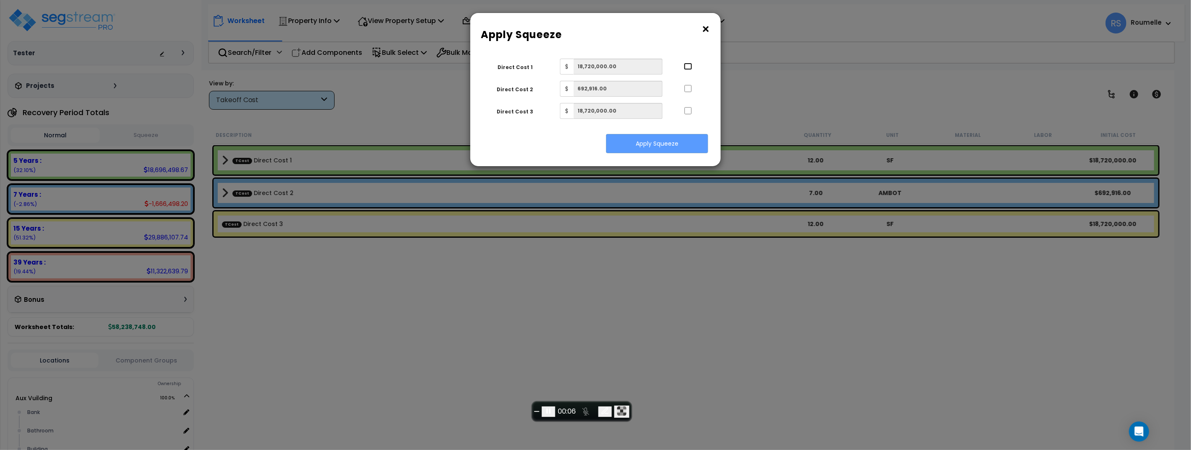
drag, startPoint x: 688, startPoint y: 65, endPoint x: 692, endPoint y: 97, distance: 31.6
click at [689, 65] on input "..." at bounding box center [688, 66] width 8 height 7
checkbox input "true"
click at [676, 144] on button "Apply Squeeze" at bounding box center [657, 143] width 102 height 19
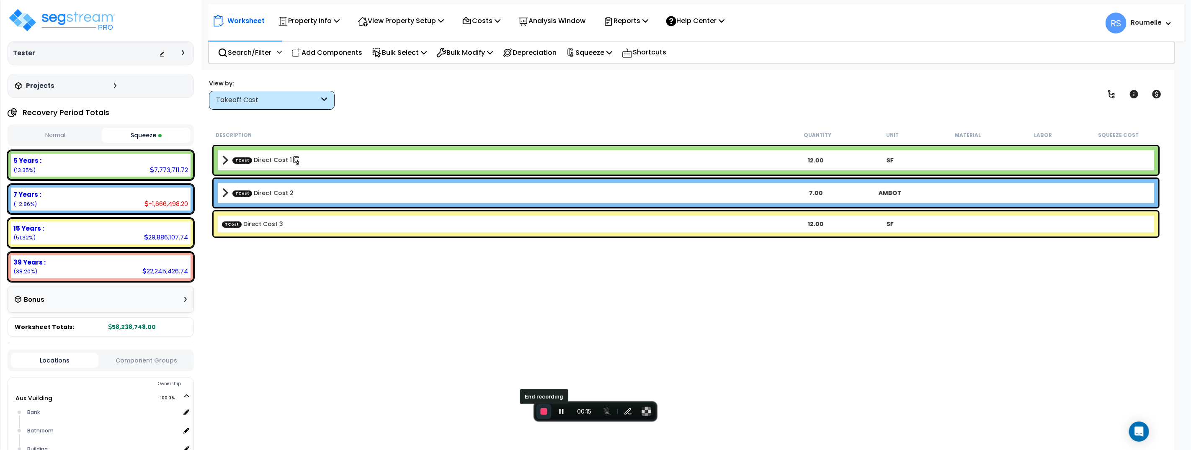
click at [544, 409] on span "End recording" at bounding box center [543, 411] width 7 height 7
click at [355, 167] on div "TCost Direct Cost 1 12.00 SF" at bounding box center [685, 160] width 944 height 28
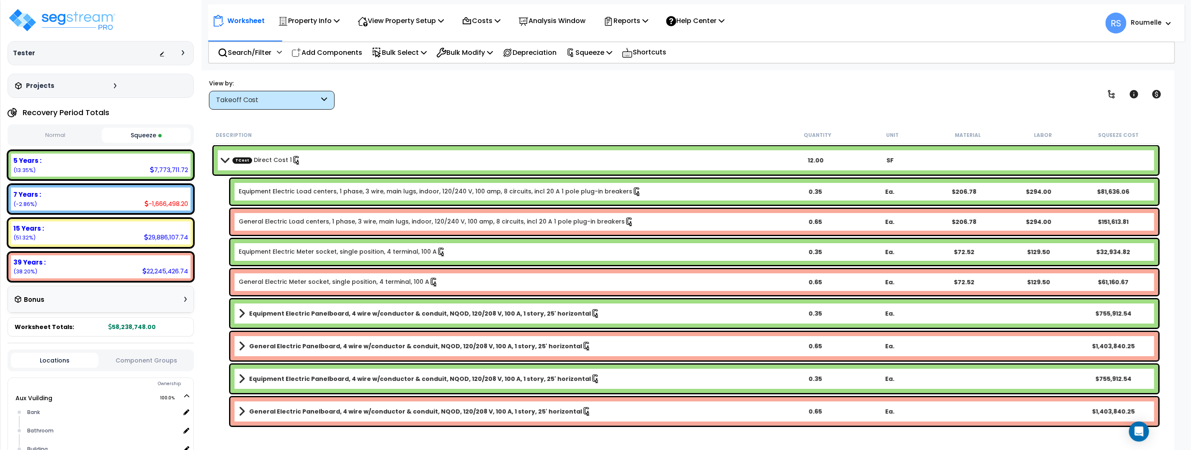
scroll to position [2, 0]
drag, startPoint x: 718, startPoint y: 96, endPoint x: 744, endPoint y: 33, distance: 67.7
click at [719, 94] on div "View by: Takeoff Cost Takeoff Cost" at bounding box center [685, 94] width 959 height 31
click at [648, 23] on p "Reports" at bounding box center [625, 20] width 45 height 11
click at [764, 116] on div "Worksheet Property Info Property Setup Add Property Unit Template property Clon…" at bounding box center [686, 295] width 976 height 450
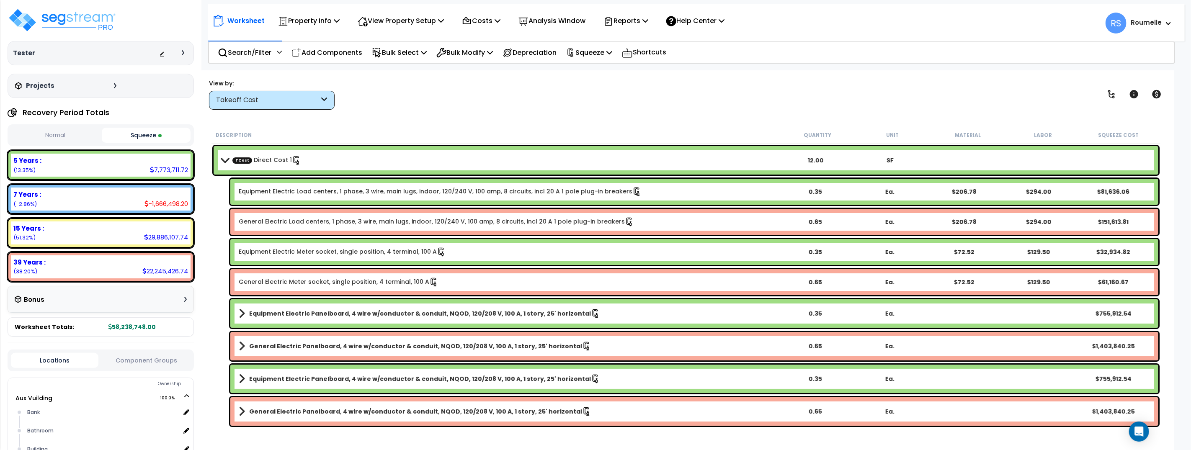
scroll to position [2, 0]
click at [221, 158] on span at bounding box center [225, 160] width 12 height 6
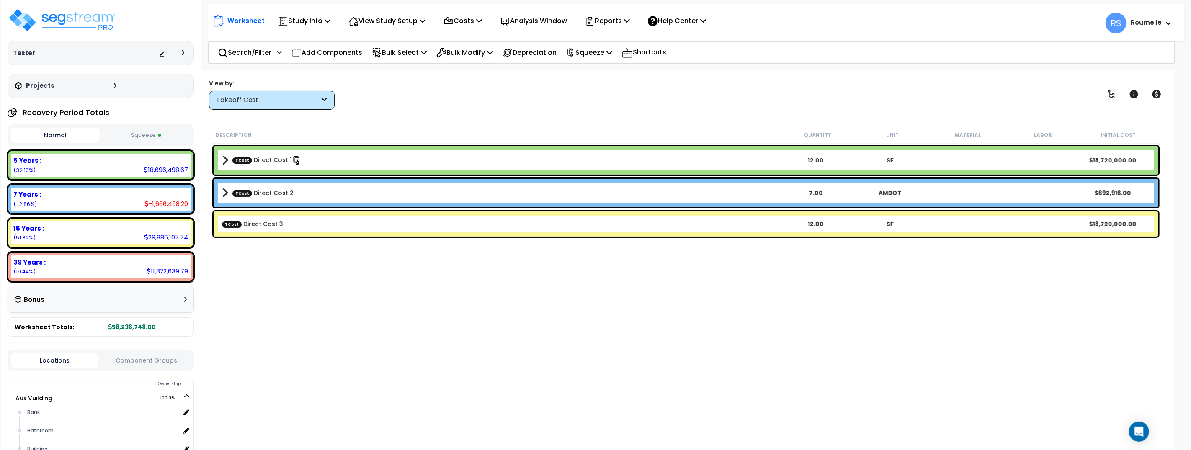
click at [223, 158] on span at bounding box center [225, 160] width 6 height 12
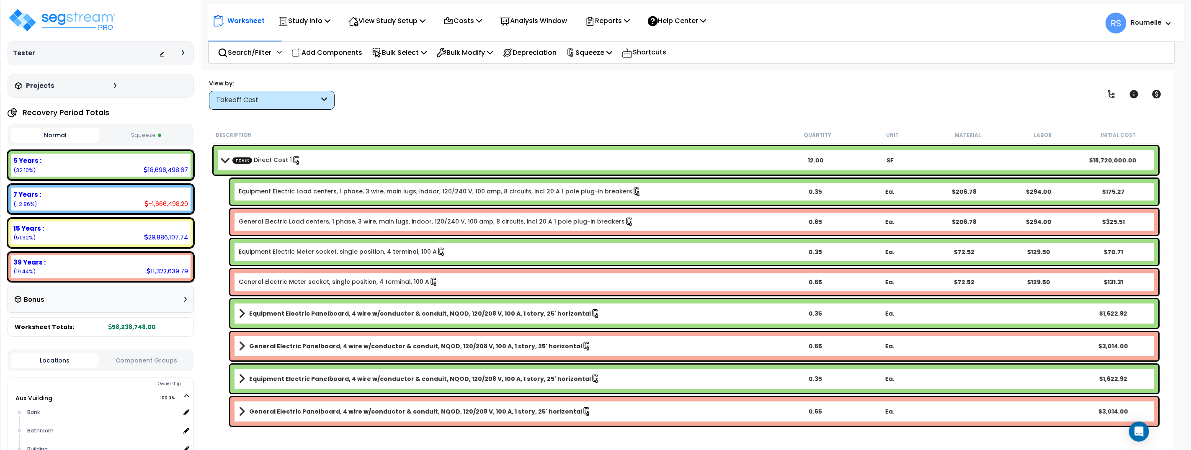
click at [348, 192] on link "Equipment Electric Load centers, 1 phase, 3 wire, main lugs, indoor, 120/240 V,…" at bounding box center [440, 191] width 403 height 9
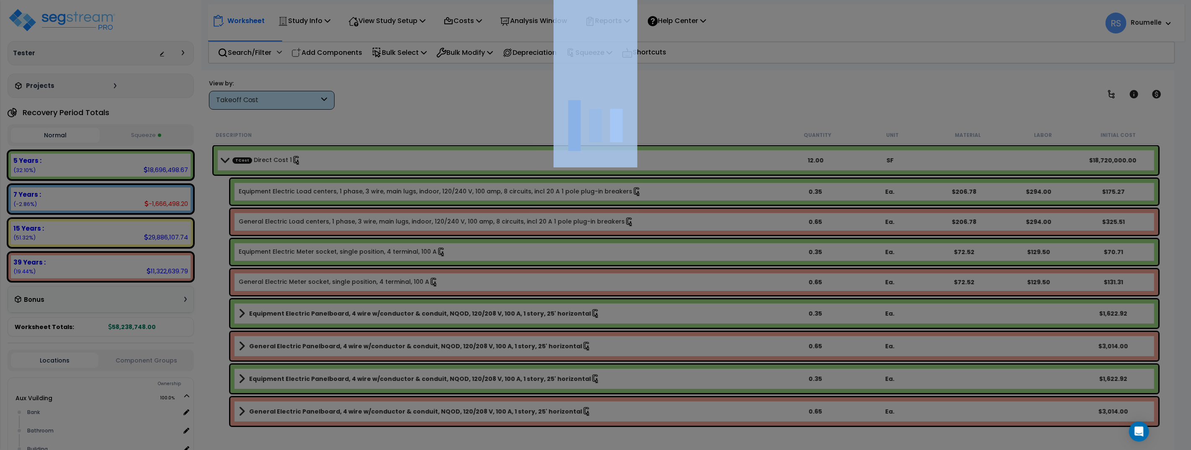
click at [348, 192] on div at bounding box center [595, 225] width 1191 height 450
select select "35159289"
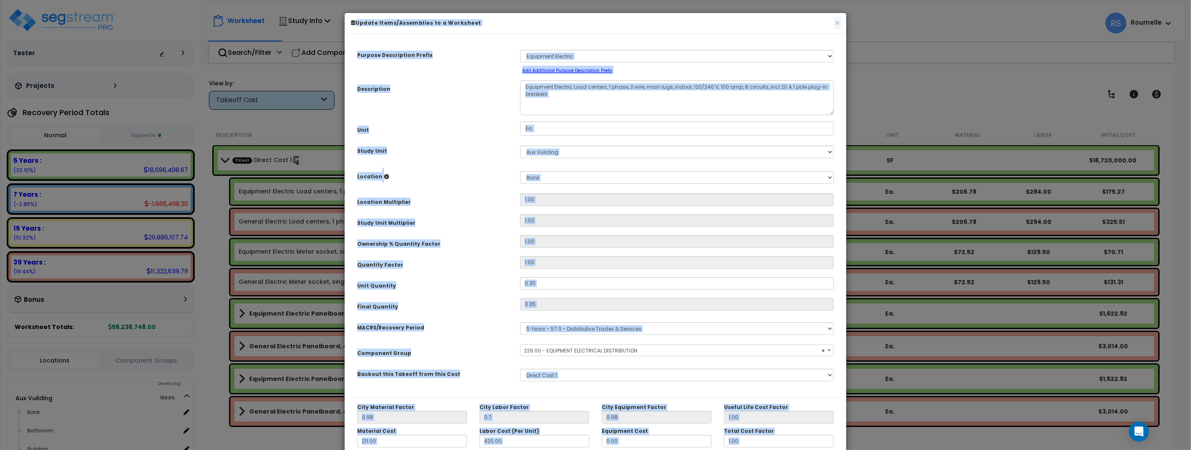
select select "42585"
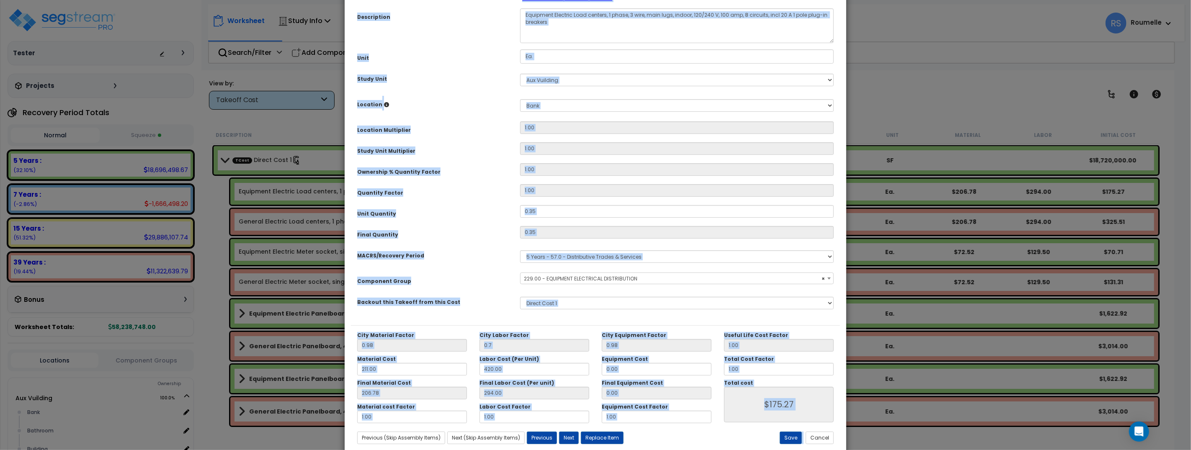
scroll to position [74, 0]
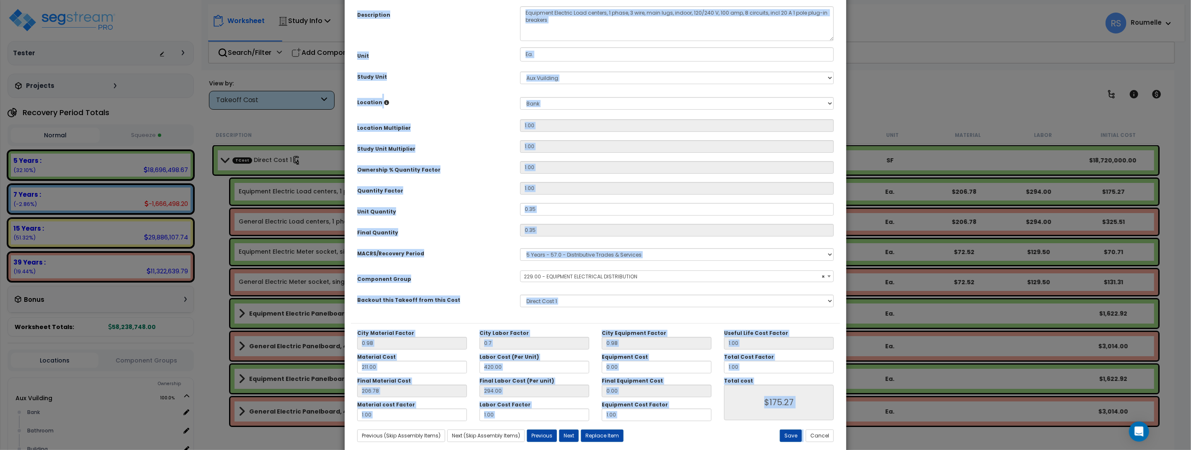
click at [473, 243] on div "Purpose Description Prefix Select A/V Audio A/V System A/V System Equipment A/V…" at bounding box center [595, 144] width 489 height 357
select select
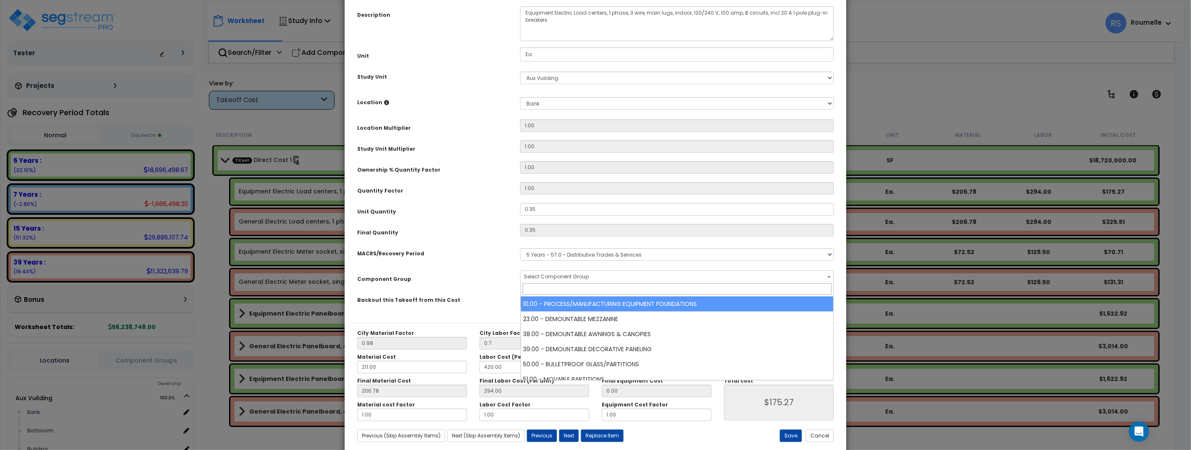
click at [476, 253] on div "MACRS/Recovery Period" at bounding box center [432, 252] width 163 height 15
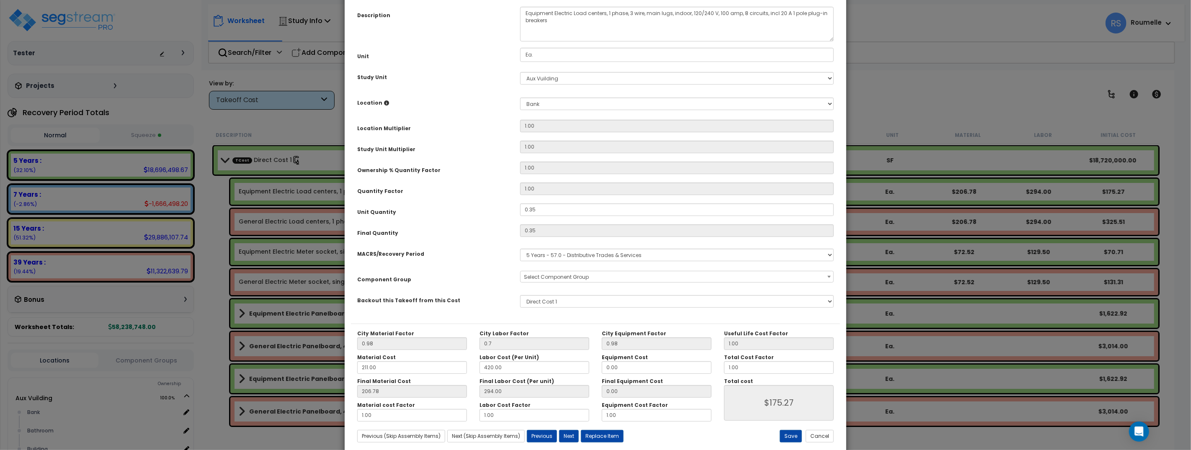
scroll to position [91, 0]
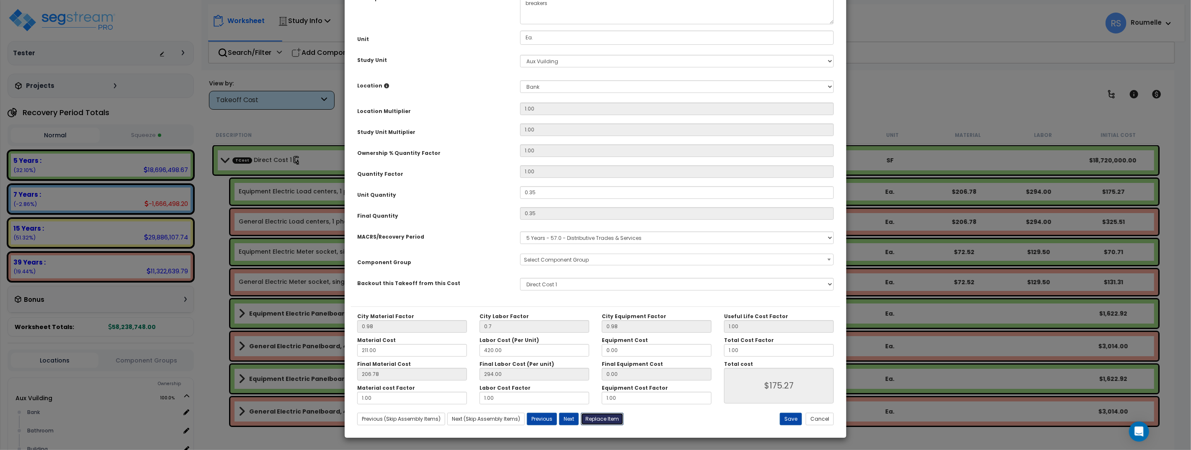
click at [608, 419] on button "Replace Item" at bounding box center [602, 419] width 43 height 13
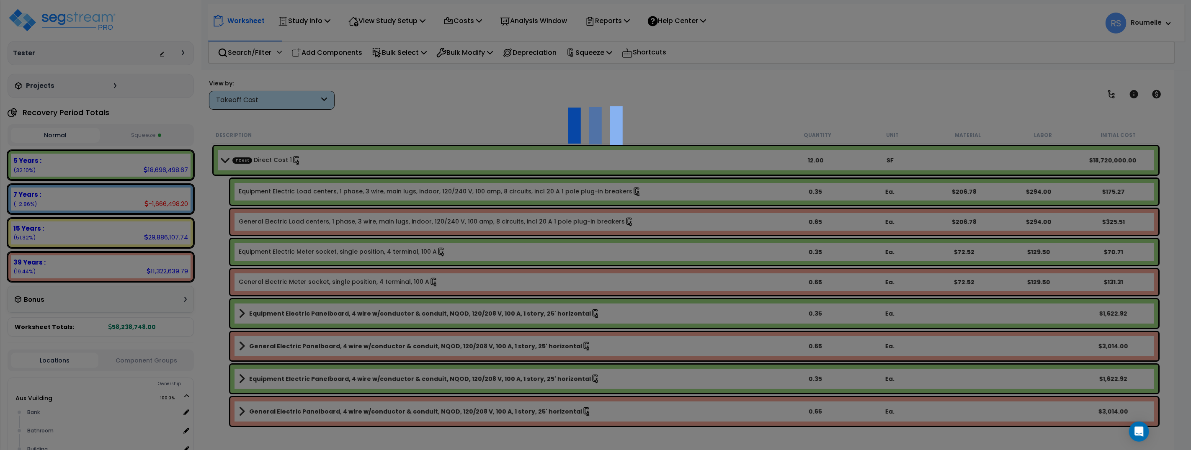
type input "0.35"
type input "Ea."
select select "113441"
select select "14054"
select select "35159289"
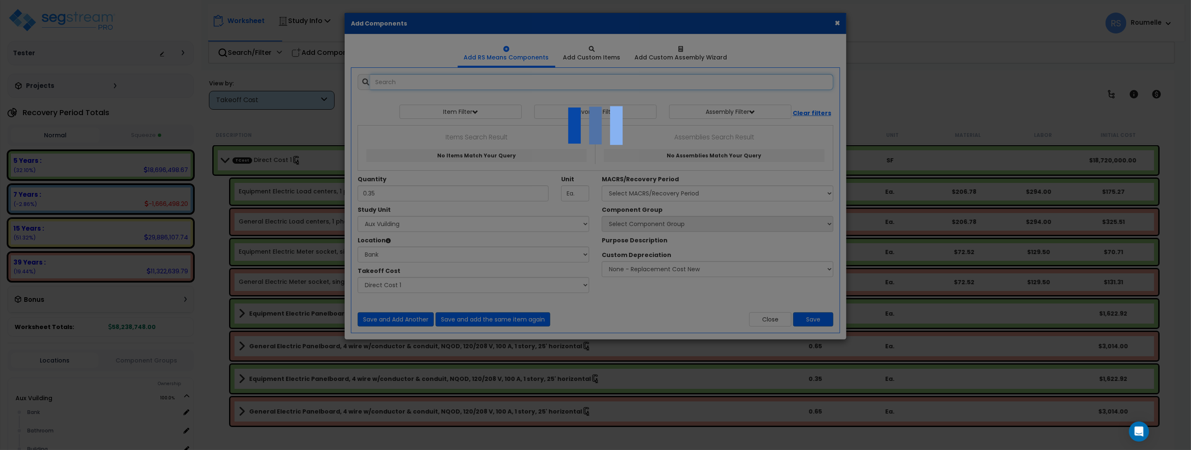
select select "14054"
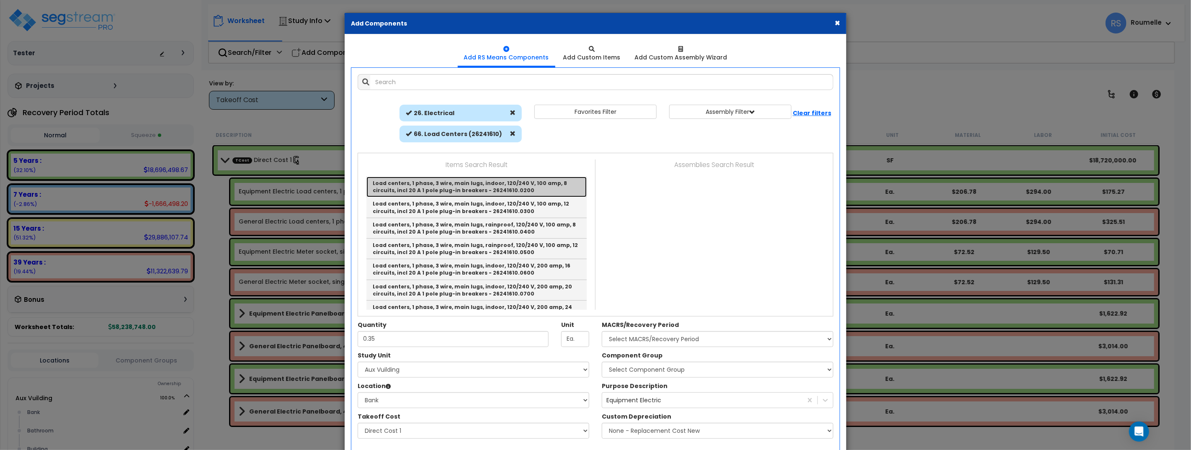
click at [493, 185] on link "Load centers, 1 phase, 3 wire, main lugs, indoor, 120/240 V, 100 amp, 8 circuit…" at bounding box center [476, 187] width 220 height 21
type input "Load centers, 1 phase, 3 wire, main lugs, indoor, 120/240 V, 100 amp, 8 circuit…"
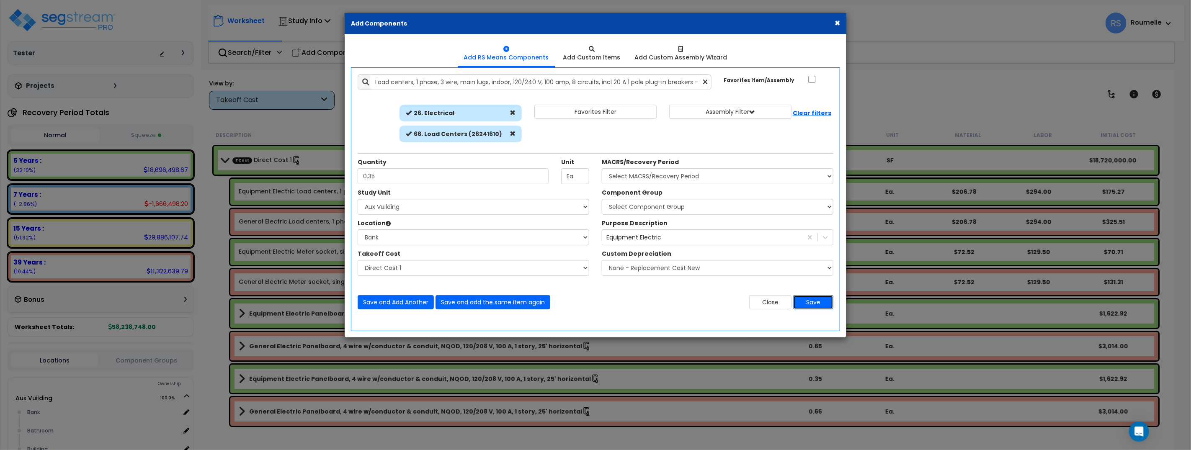
click at [822, 301] on button "Save" at bounding box center [813, 302] width 40 height 14
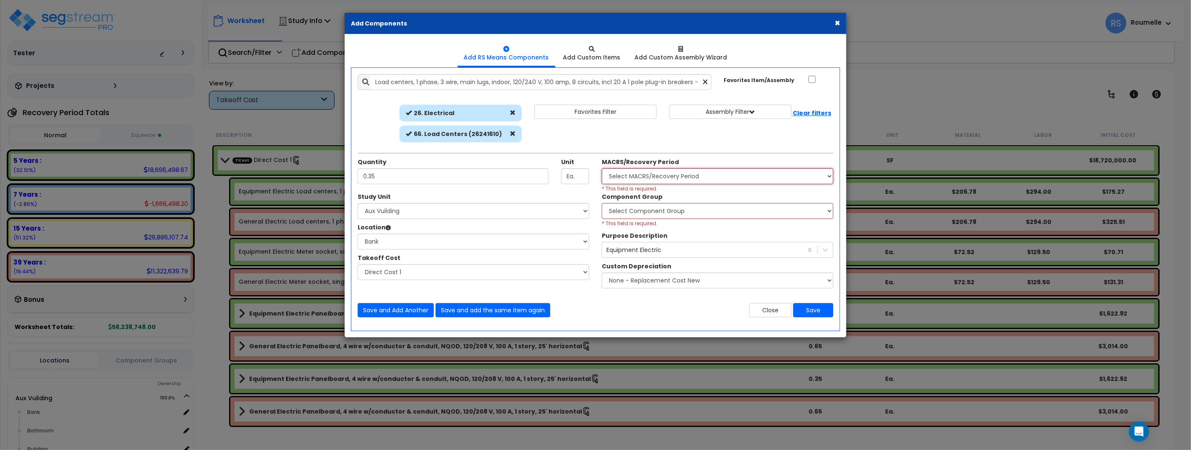
click at [669, 179] on select "Select MACRS/Recovery Period 5 Years - 57.0 - Distributive Trades & Services 5 …" at bounding box center [717, 176] width 231 height 16
click at [602, 168] on select "Select MACRS/Recovery Period 5 Years - 57.0 - Distributive Trades & Services 5 …" at bounding box center [717, 176] width 231 height 16
click at [694, 173] on select "Select MACRS/Recovery Period 5 Years - 57.0 - Distributive Trades & Services 5 …" at bounding box center [717, 176] width 231 height 16
select select "72245"
click at [602, 168] on select "Select MACRS/Recovery Period 5 Years - 57.0 - Distributive Trades & Services 5 …" at bounding box center [717, 176] width 231 height 16
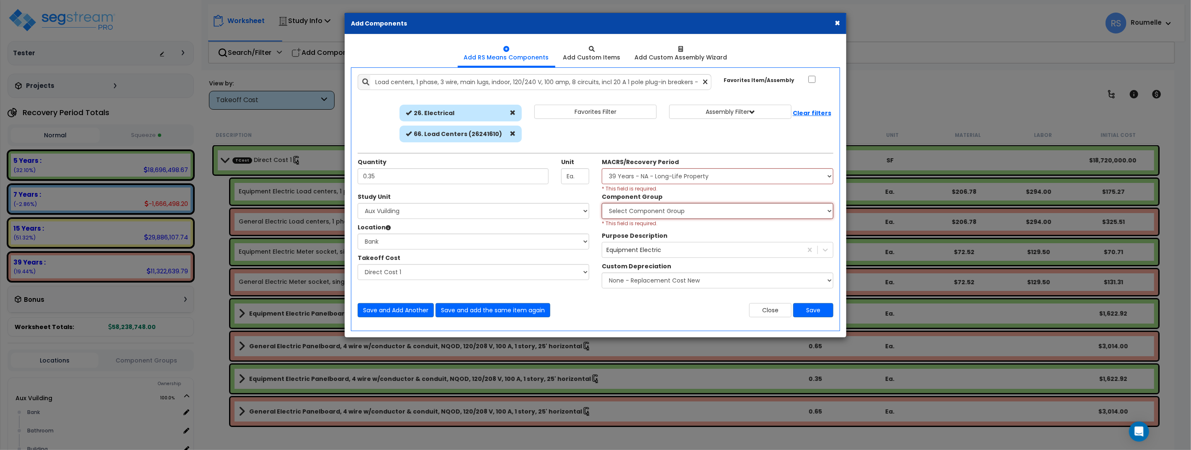
click at [723, 213] on select "Select Component Group 4.00 - BLDG CLEARING, GRADING, & EXCAVATION 6.00 - BLDG …" at bounding box center [717, 211] width 231 height 16
select select "35655"
click at [602, 203] on select "Select Component Group 4.00 - BLDG CLEARING, GRADING, & EXCAVATION 6.00 - BLDG …" at bounding box center [717, 211] width 231 height 16
drag, startPoint x: 808, startPoint y: 310, endPoint x: 803, endPoint y: 307, distance: 5.2
click at [808, 310] on button "Save" at bounding box center [813, 310] width 40 height 14
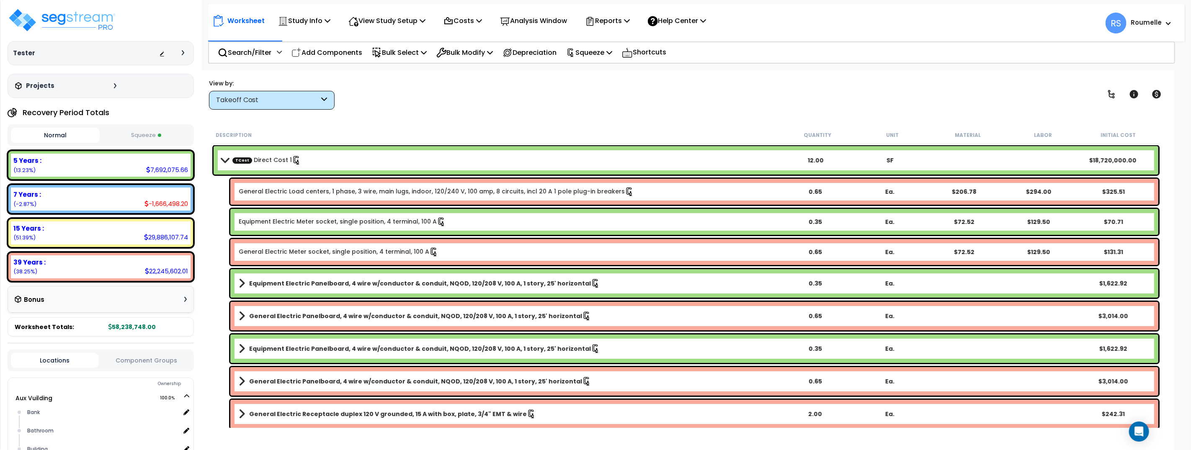
click at [617, 108] on div "View by: Takeoff Cost Takeoff Cost" at bounding box center [685, 94] width 959 height 31
click at [390, 88] on div "View by: Takeoff Cost Takeoff Cost" at bounding box center [685, 94] width 959 height 31
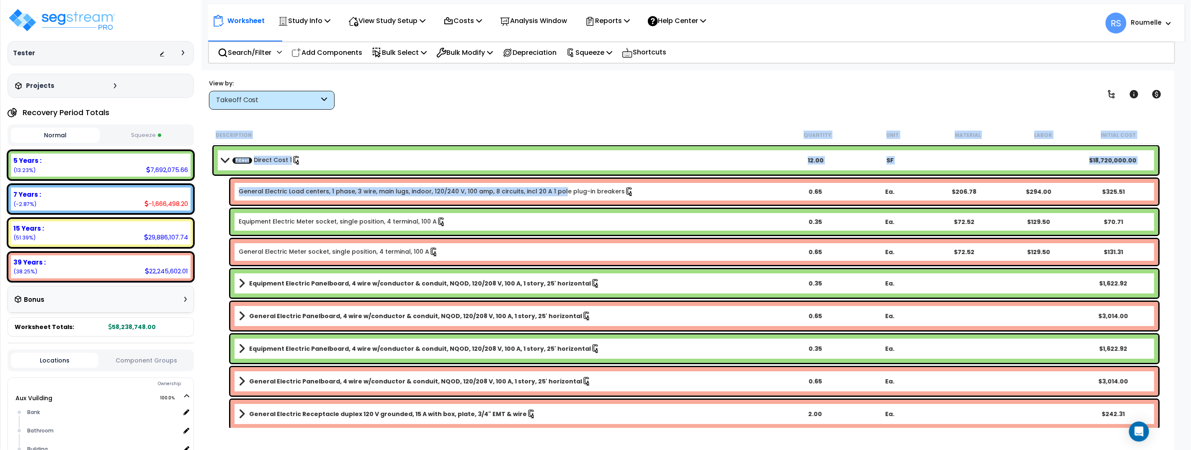
click at [555, 194] on link "General Electric Load centers, 1 phase, 3 wire, main lugs, indoor, 120/240 V, 1…" at bounding box center [436, 191] width 395 height 9
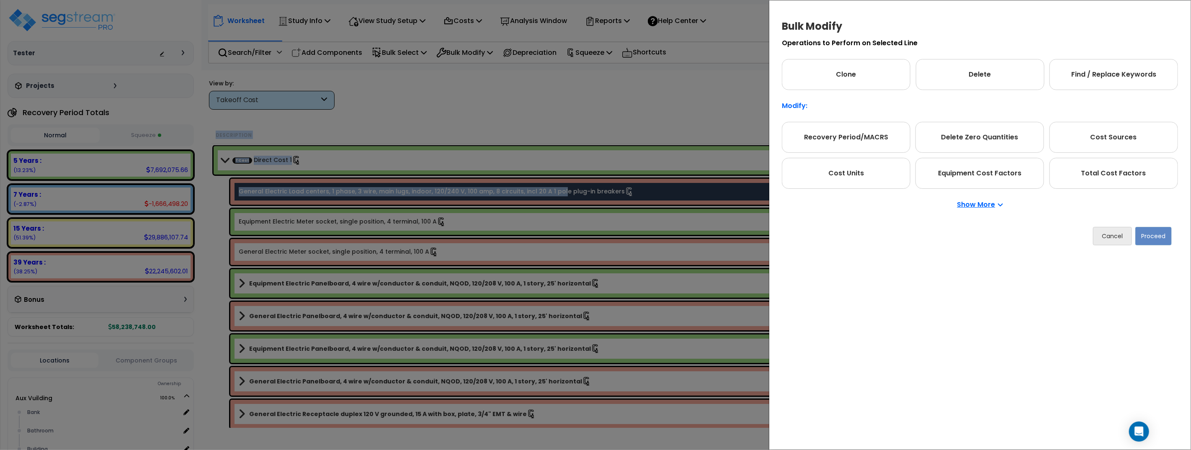
click at [983, 205] on p "Show More" at bounding box center [980, 204] width 46 height 7
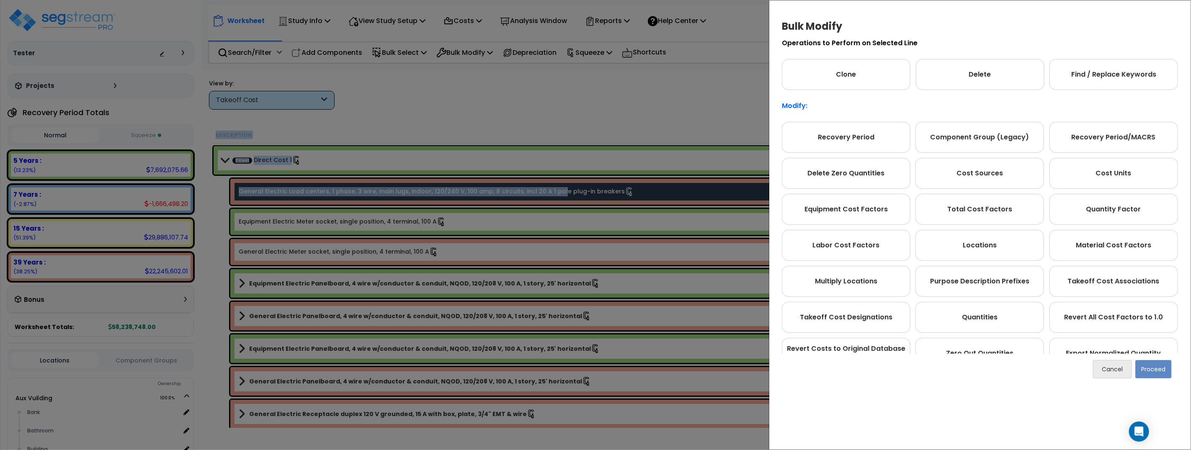
scroll to position [82, 0]
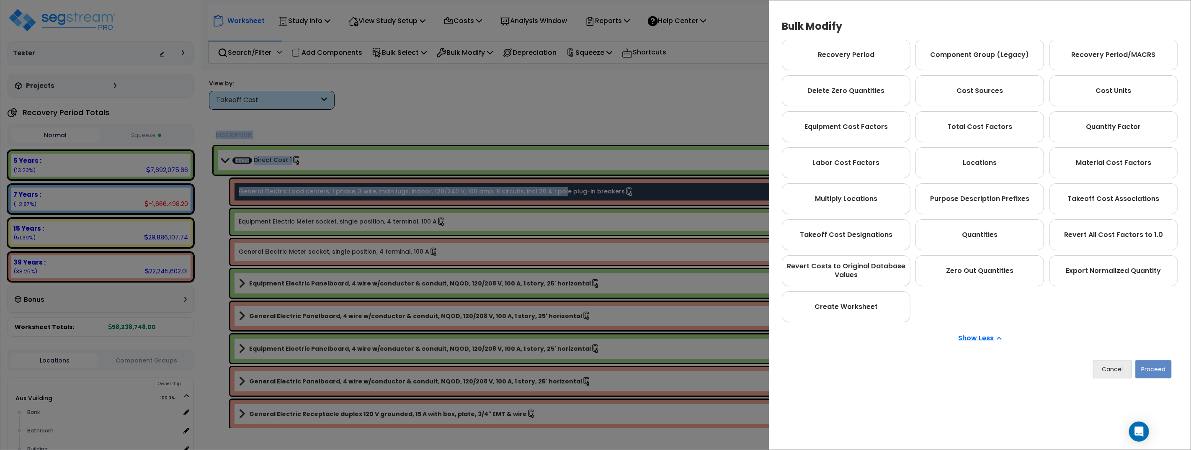
click at [980, 339] on p "Show Less" at bounding box center [979, 338] width 43 height 7
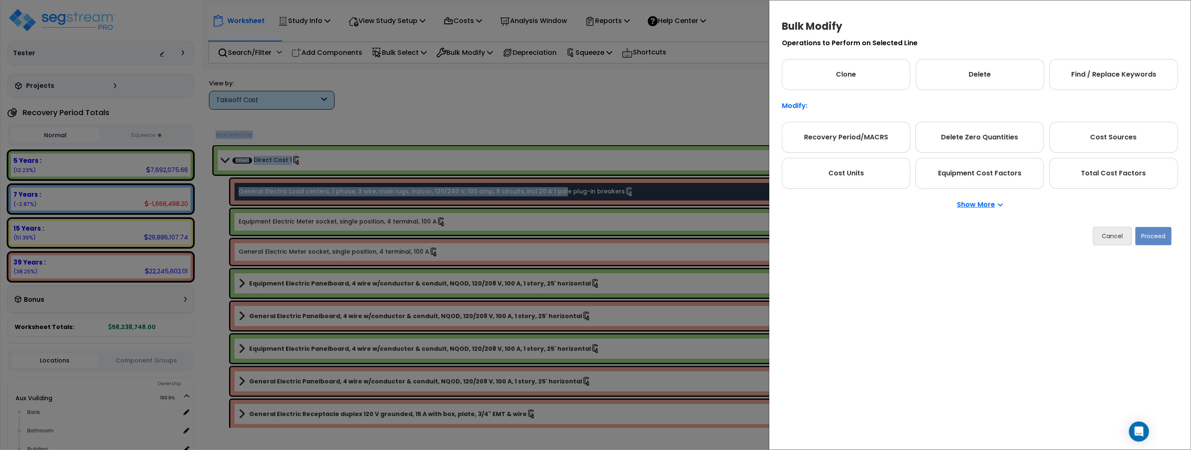
scroll to position [0, 0]
click at [983, 206] on p "Show More" at bounding box center [980, 204] width 46 height 7
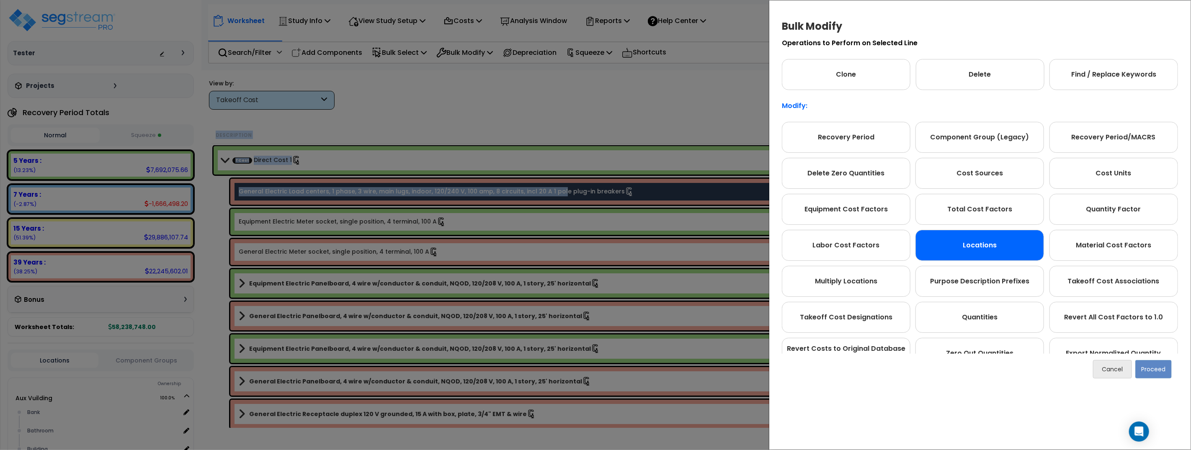
scroll to position [82, 0]
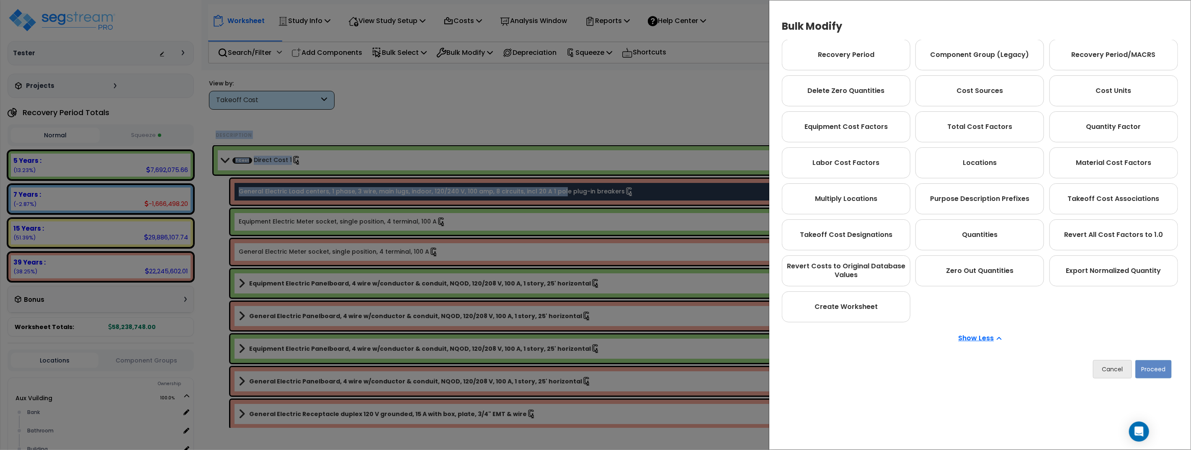
click at [977, 340] on p "Show Less" at bounding box center [979, 338] width 43 height 7
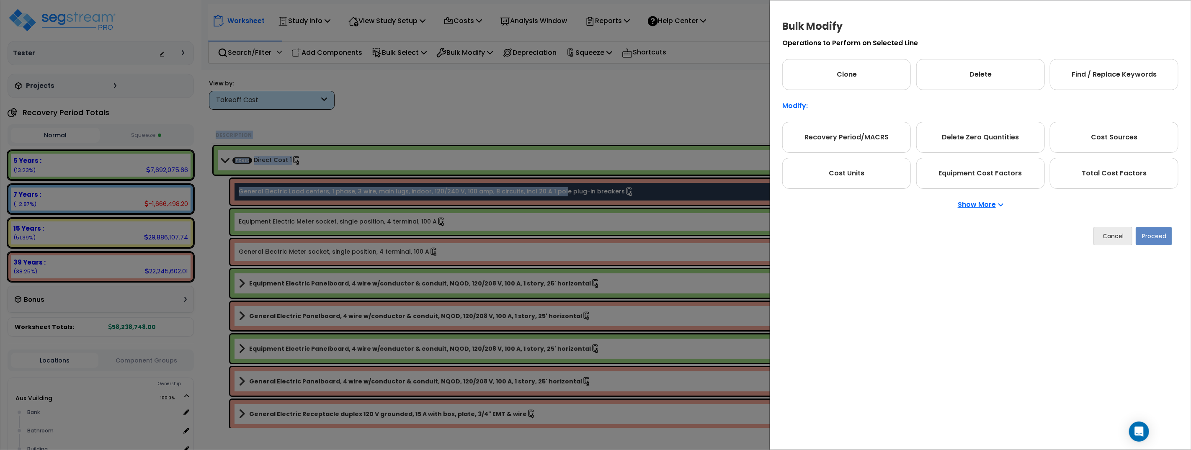
click at [982, 206] on p "Show More" at bounding box center [980, 204] width 46 height 7
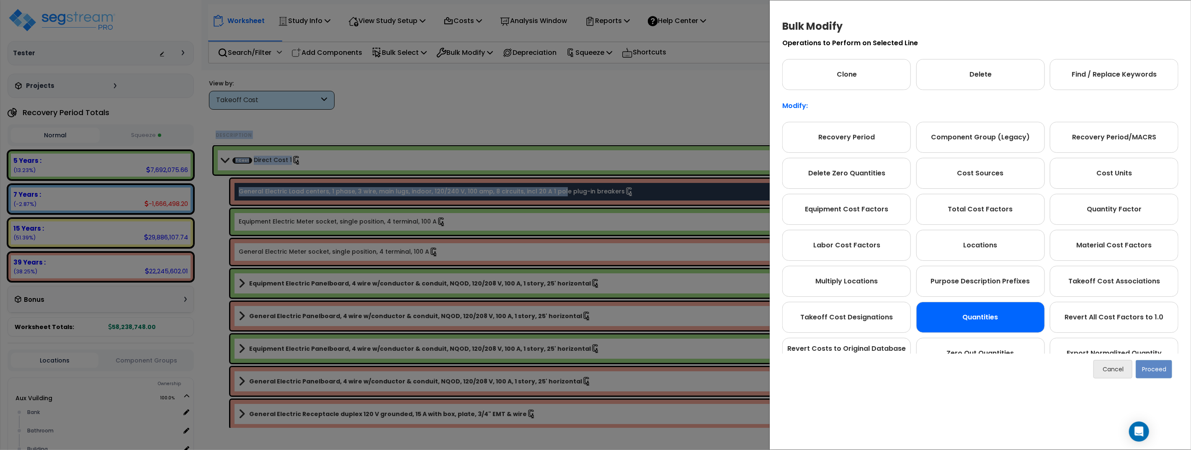
scroll to position [82, 0]
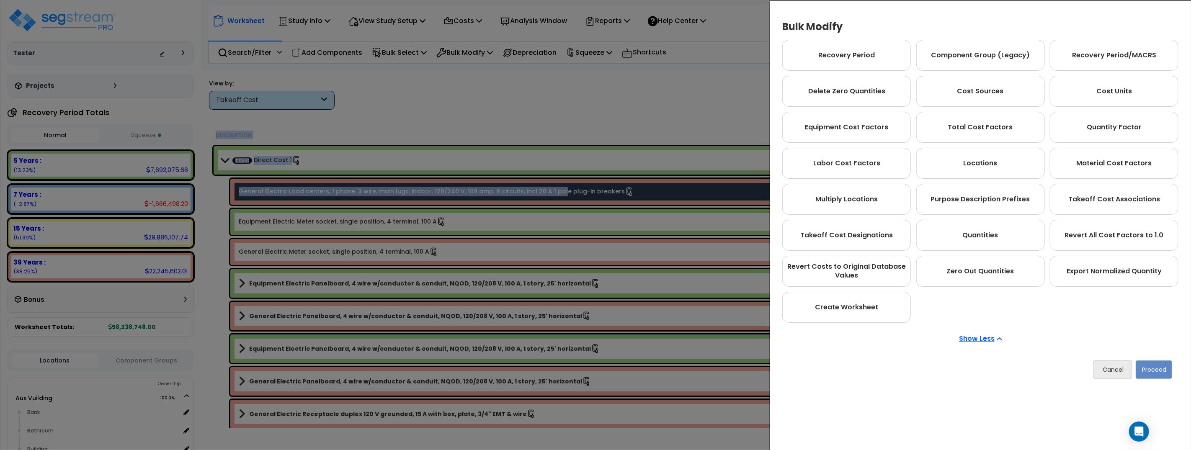
click at [989, 335] on p "Show Less" at bounding box center [980, 338] width 43 height 7
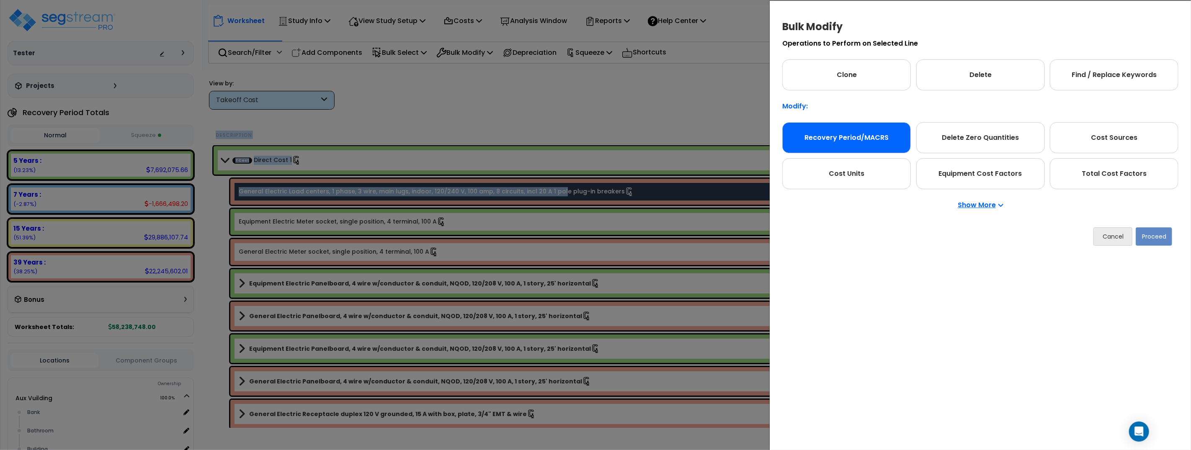
click at [873, 143] on div "Recovery Period/MACRS" at bounding box center [846, 137] width 129 height 31
click at [844, 134] on div "Recovery Period/MACRS" at bounding box center [846, 137] width 129 height 31
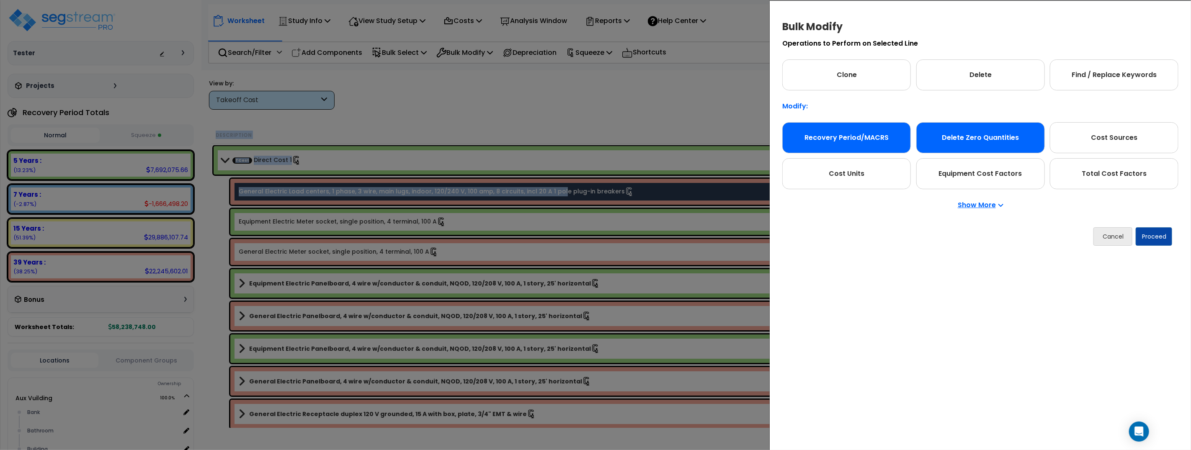
click at [995, 132] on div "Delete Zero Quantities" at bounding box center [980, 137] width 129 height 31
click at [826, 134] on div "Recovery Period/MACRS" at bounding box center [846, 137] width 129 height 31
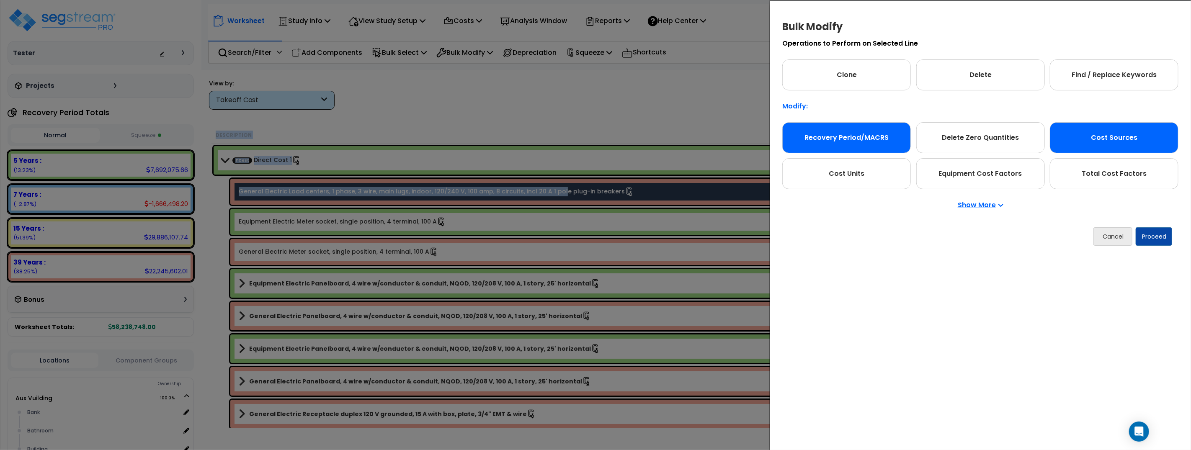
click at [1075, 139] on div "Cost Sources" at bounding box center [1113, 137] width 129 height 31
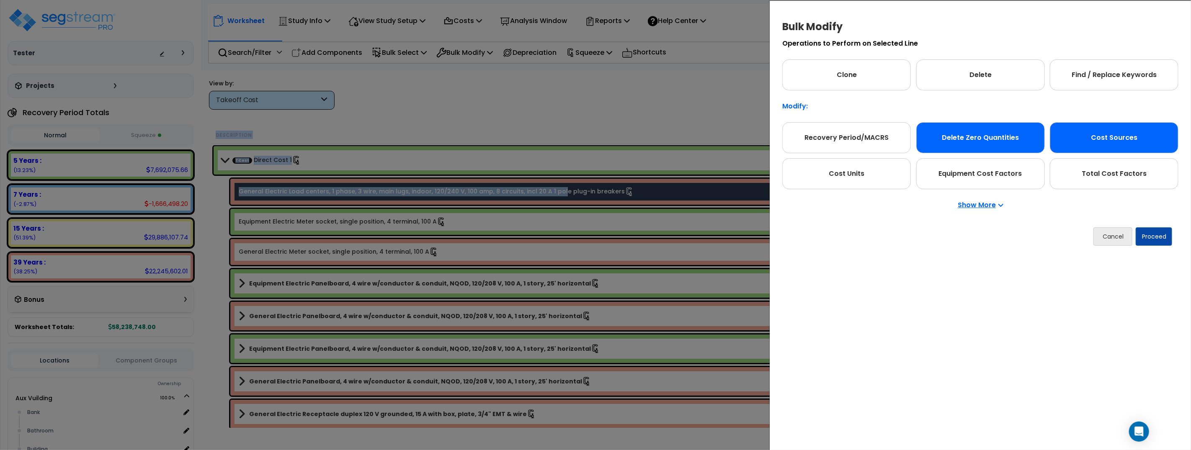
click at [976, 135] on div "Delete Zero Quantities" at bounding box center [980, 137] width 129 height 31
click at [1100, 140] on div "Cost Sources" at bounding box center [1113, 137] width 129 height 31
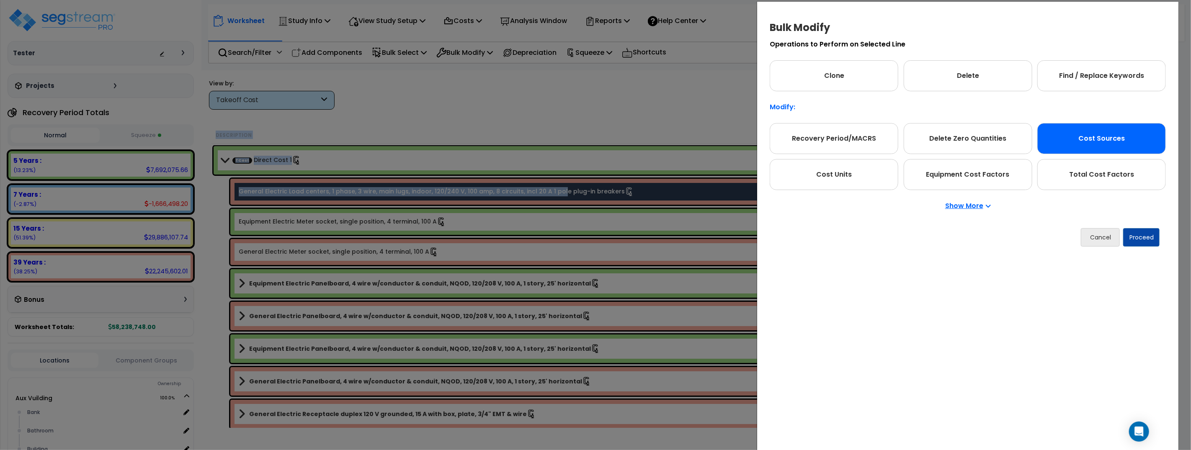
drag, startPoint x: 986, startPoint y: 133, endPoint x: 1112, endPoint y: 142, distance: 126.3
click at [1000, 134] on div "Delete Zero Quantities" at bounding box center [967, 138] width 129 height 31
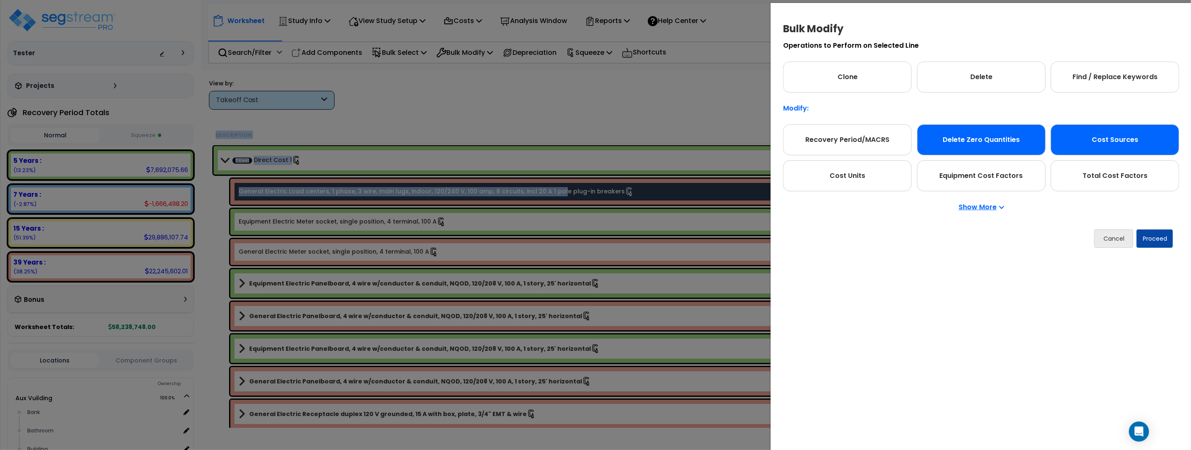
drag, startPoint x: 1116, startPoint y: 142, endPoint x: 1107, endPoint y: 154, distance: 14.7
click at [1114, 142] on div "Cost Sources" at bounding box center [1114, 139] width 129 height 31
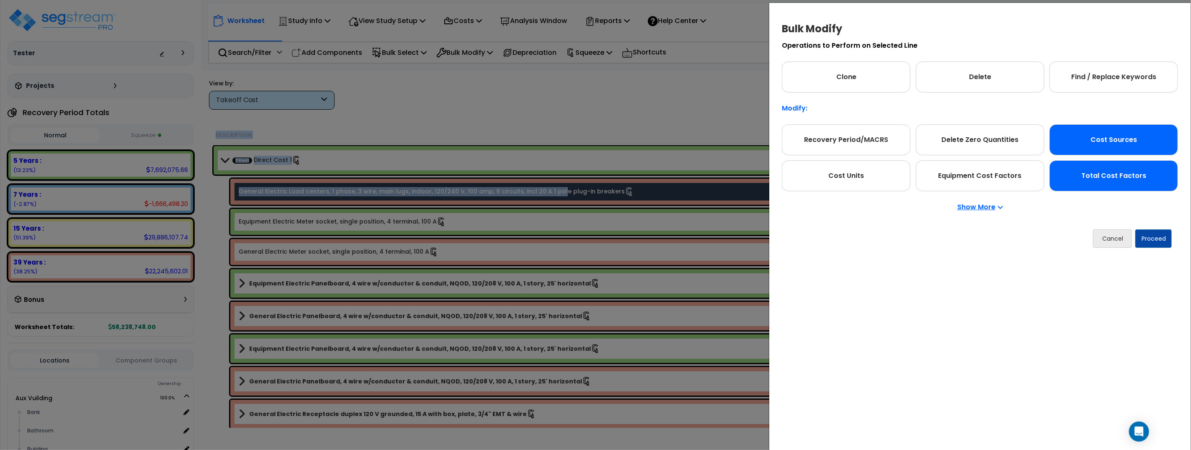
click at [1112, 168] on div "Total Cost Factors" at bounding box center [1113, 175] width 129 height 31
drag, startPoint x: 1119, startPoint y: 145, endPoint x: 1114, endPoint y: 181, distance: 36.7
click at [1117, 152] on div "Cost Sources" at bounding box center [1113, 139] width 129 height 31
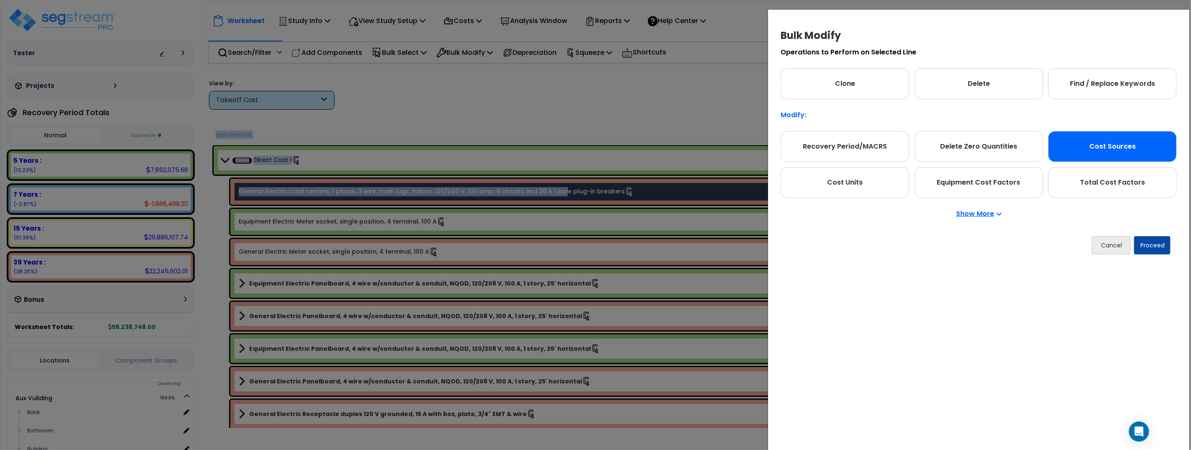
click at [1115, 178] on div "Total Cost Factors" at bounding box center [1112, 182] width 129 height 31
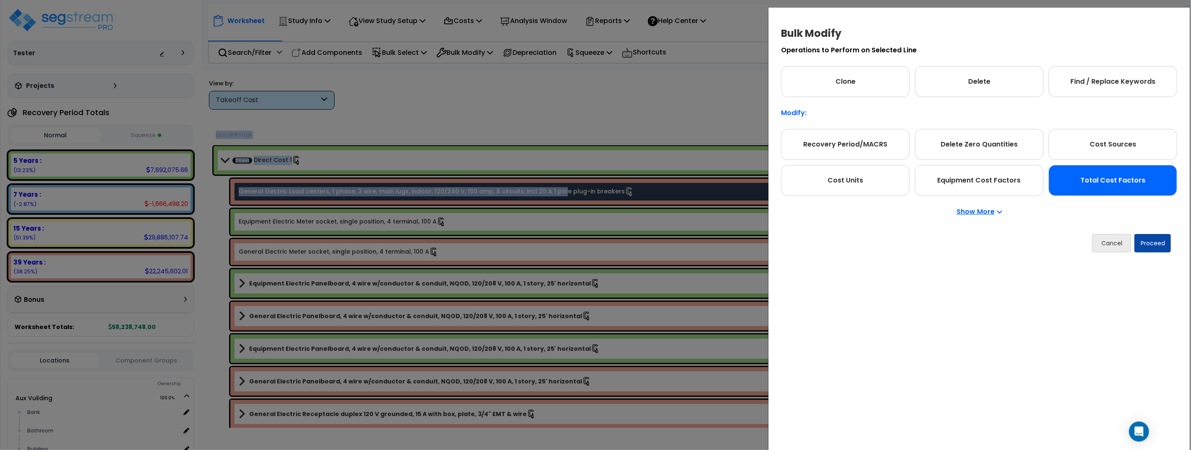
drag, startPoint x: 1121, startPoint y: 162, endPoint x: 1152, endPoint y: 244, distance: 87.2
click at [1122, 163] on div "Recovery Period Component Group (Legacy) Recovery Period/MACRS Delete Zero Quan…" at bounding box center [979, 162] width 396 height 67
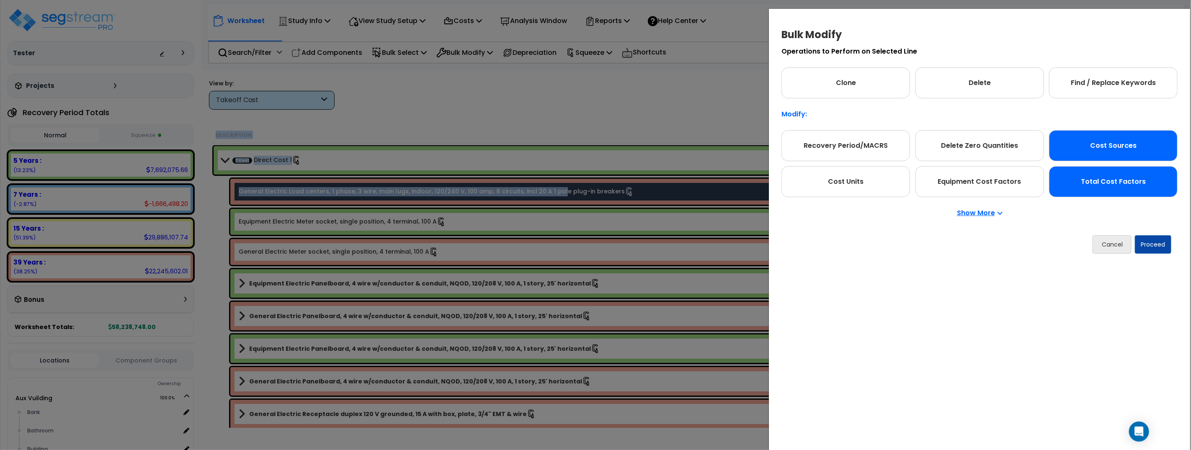
drag, startPoint x: 1127, startPoint y: 139, endPoint x: 1126, endPoint y: 161, distance: 22.2
click at [1127, 142] on div "Cost Sources" at bounding box center [1113, 145] width 129 height 31
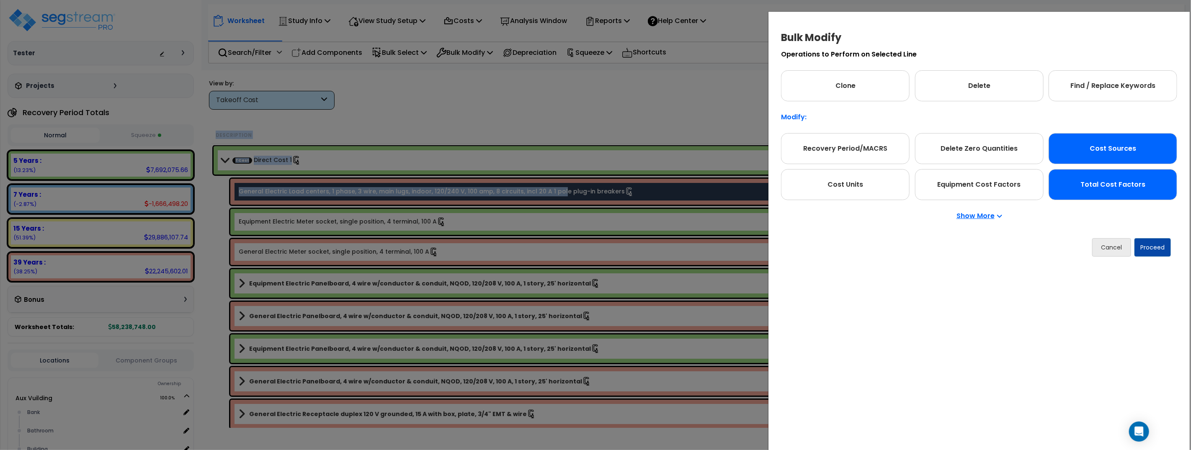
drag, startPoint x: 1127, startPoint y: 199, endPoint x: 1127, endPoint y: 178, distance: 20.5
click at [1127, 196] on div "Total Cost Factors" at bounding box center [1112, 184] width 129 height 31
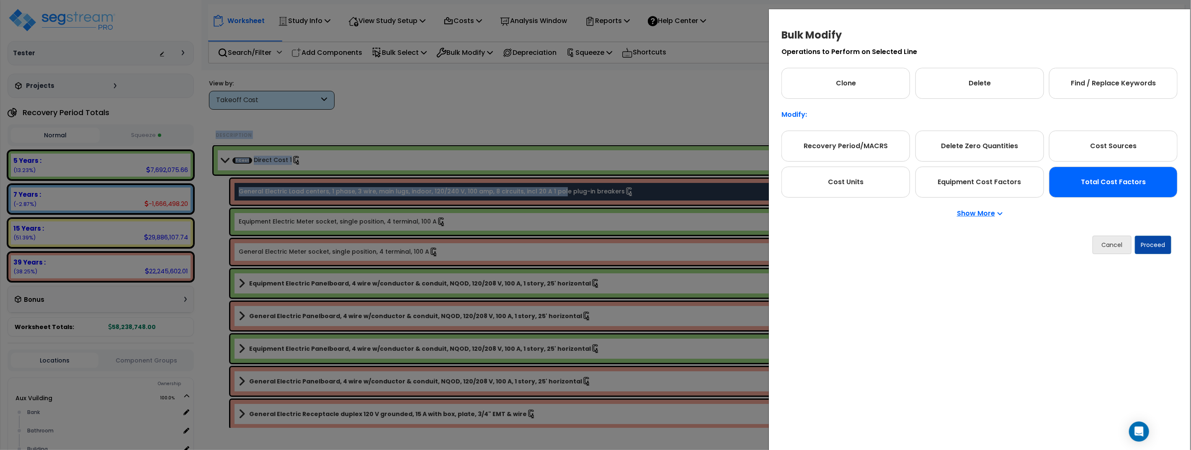
drag, startPoint x: 1129, startPoint y: 150, endPoint x: 1132, endPoint y: 162, distance: 12.2
click at [1129, 150] on div "Cost Sources" at bounding box center [1113, 146] width 129 height 31
click at [1134, 183] on div "Total Cost Factors" at bounding box center [1113, 182] width 129 height 31
click at [1127, 146] on div "Cost Sources" at bounding box center [1113, 146] width 129 height 31
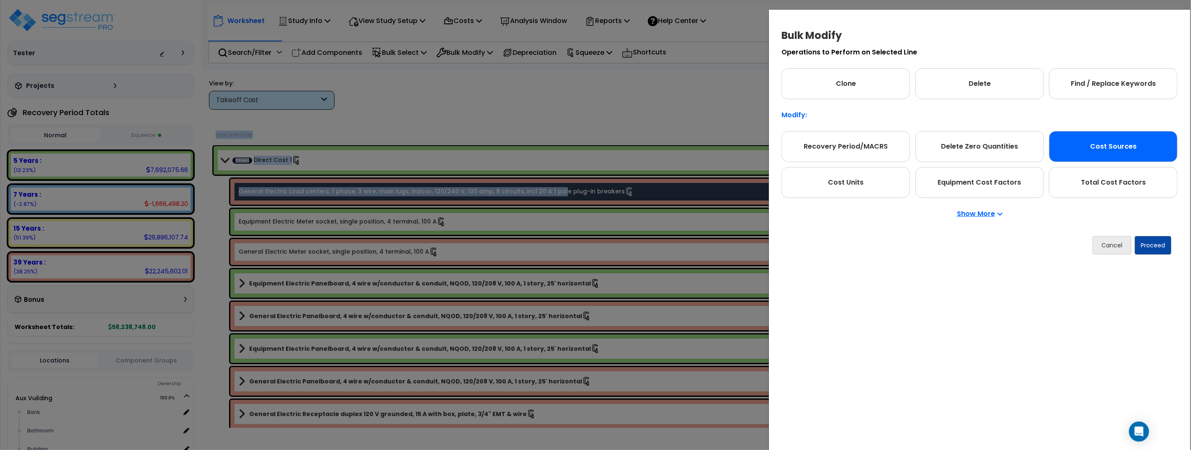
drag, startPoint x: 1128, startPoint y: 183, endPoint x: 1146, endPoint y: 246, distance: 65.8
click at [1128, 183] on div "Total Cost Factors" at bounding box center [1113, 182] width 129 height 31
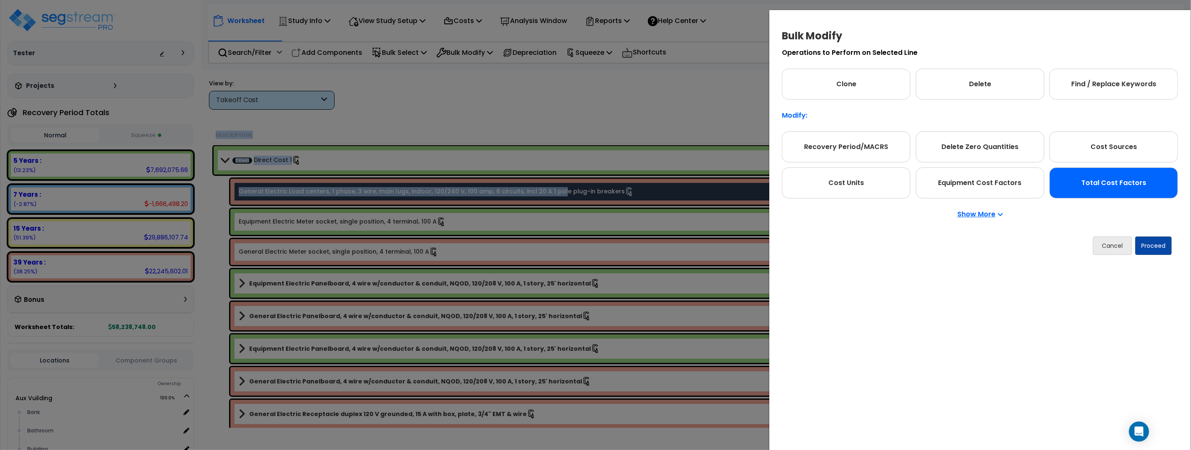
drag, startPoint x: 1156, startPoint y: 261, endPoint x: 1154, endPoint y: 251, distance: 10.7
click at [1155, 258] on form "Operations to Perform on Selected Line Clone Delete Find / Replace Keywords Mod…" at bounding box center [979, 155] width 404 height 220
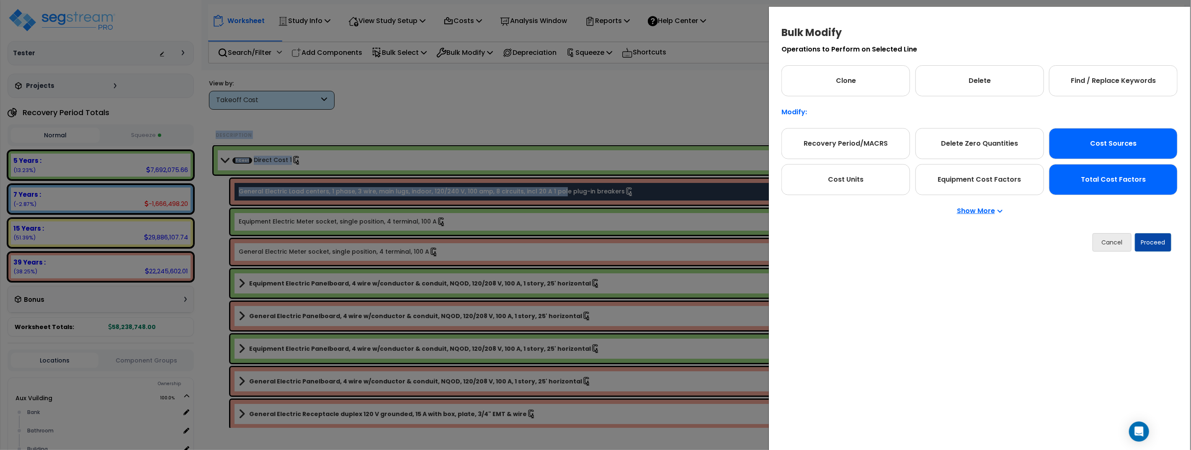
click at [1128, 149] on div "Cost Sources" at bounding box center [1113, 143] width 129 height 31
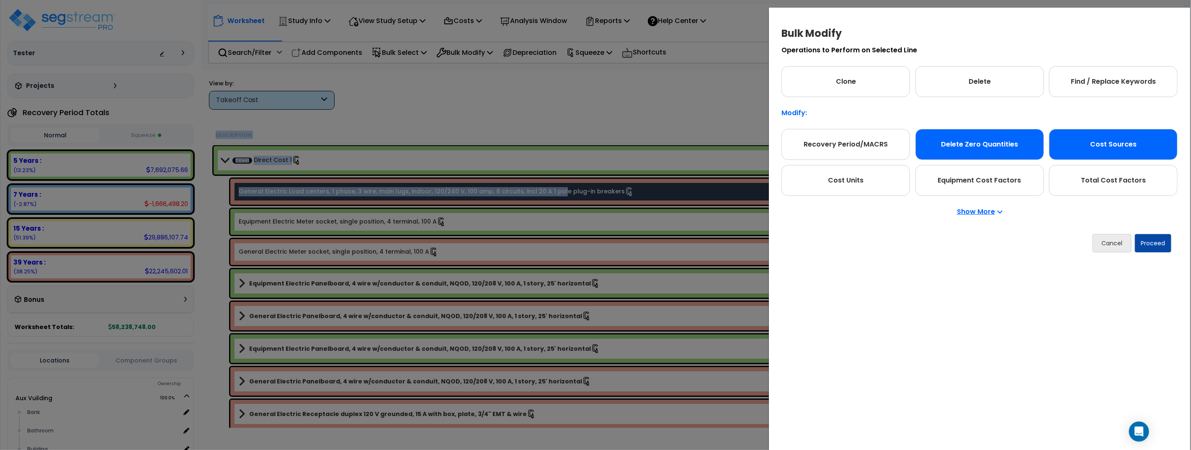
click at [989, 142] on div "Delete Zero Quantities" at bounding box center [979, 144] width 129 height 31
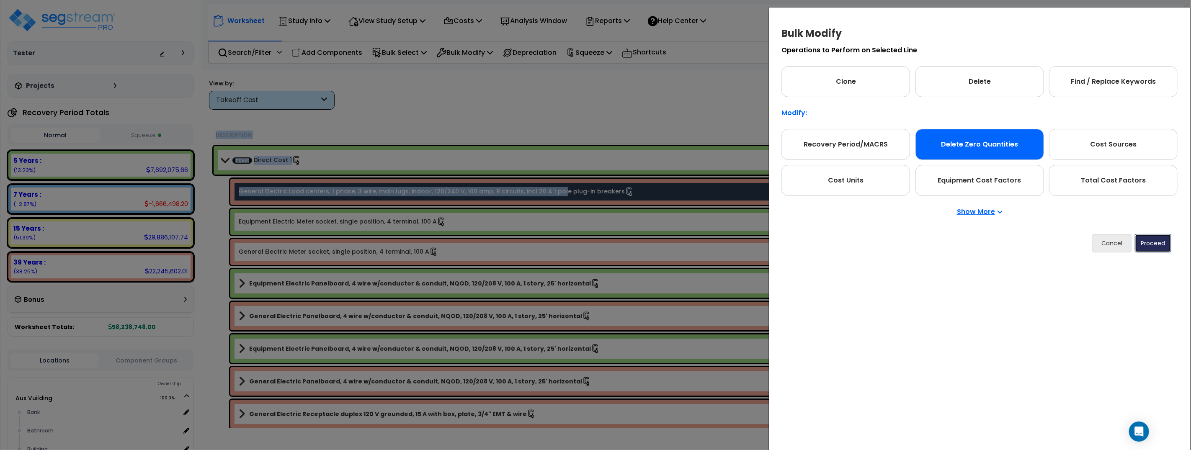
click at [1152, 242] on button "Proceed" at bounding box center [1152, 243] width 36 height 18
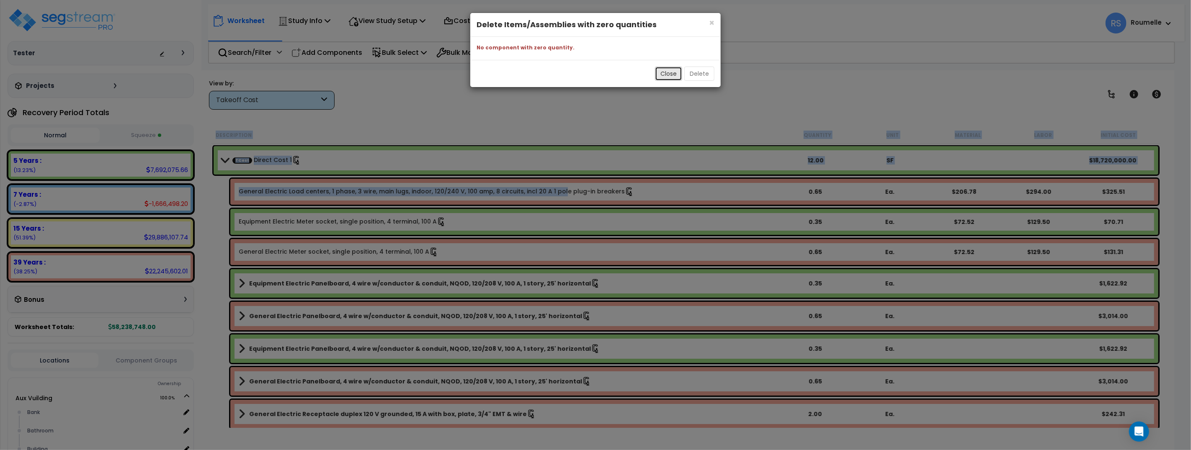
click at [664, 73] on button "Close" at bounding box center [668, 74] width 27 height 14
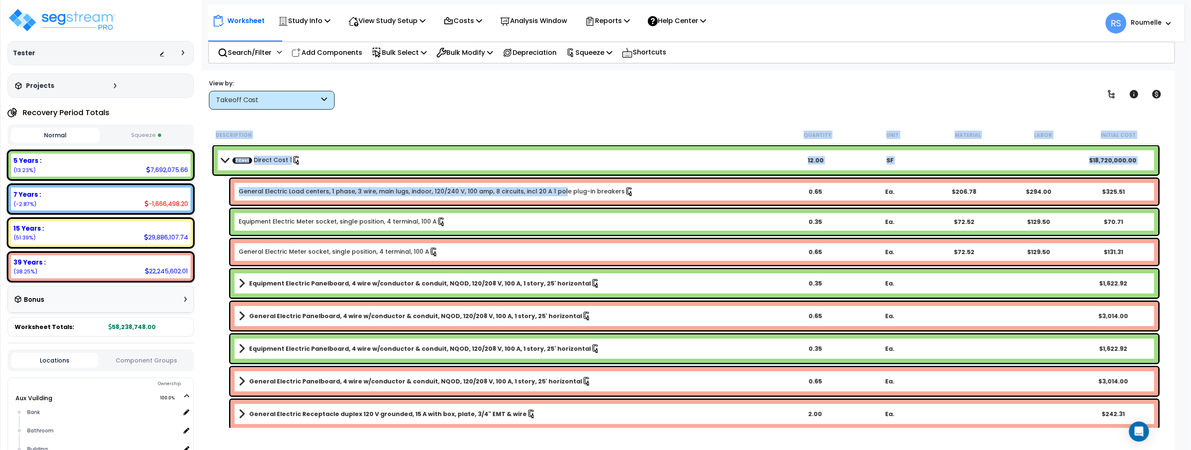
click at [537, 111] on div "Worksheet Study Info Study Setup Add Study Unit Template study Clone study Get …" at bounding box center [686, 295] width 976 height 450
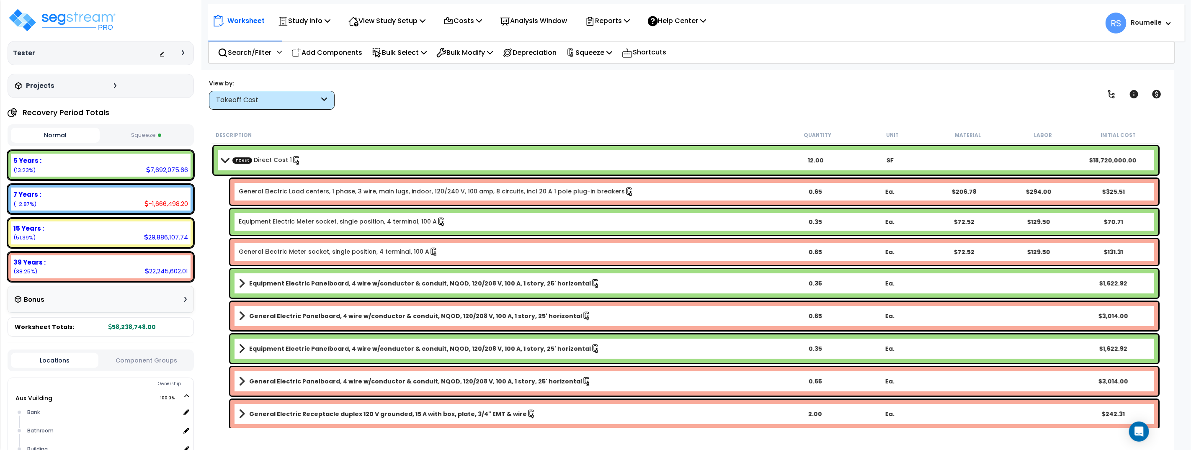
scroll to position [22, 0]
click at [537, 111] on div "Worksheet Study Info Study Setup Add Study Unit Template study Clone study Get …" at bounding box center [686, 295] width 976 height 450
drag, startPoint x: 223, startPoint y: 161, endPoint x: 216, endPoint y: 157, distance: 8.3
click at [223, 161] on span at bounding box center [225, 160] width 12 height 6
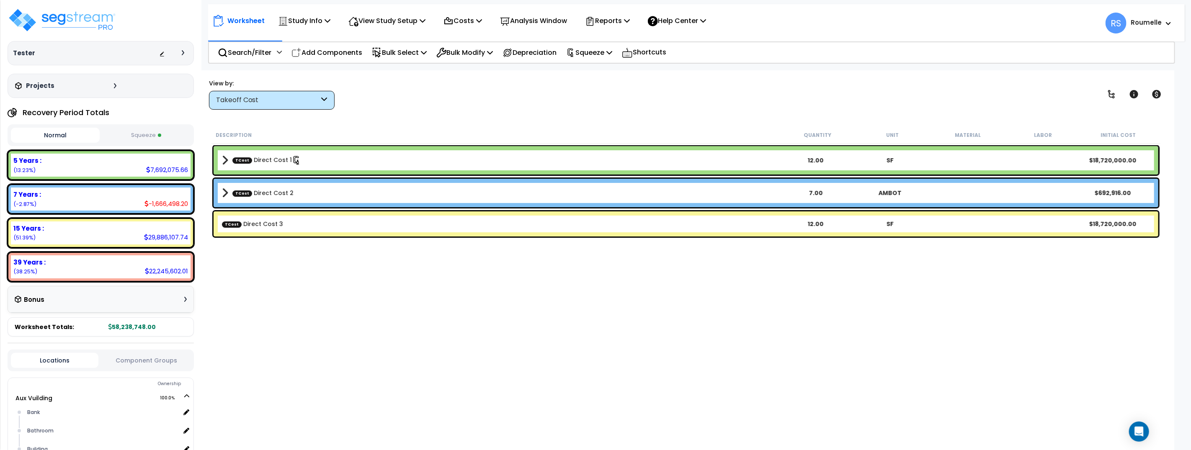
click at [142, 136] on button "Squeeze" at bounding box center [146, 135] width 89 height 15
click at [67, 133] on button "Normal" at bounding box center [55, 135] width 89 height 15
click at [136, 134] on button "Squeeze" at bounding box center [146, 135] width 89 height 15
click at [612, 51] on p "Squeeze" at bounding box center [589, 52] width 46 height 11
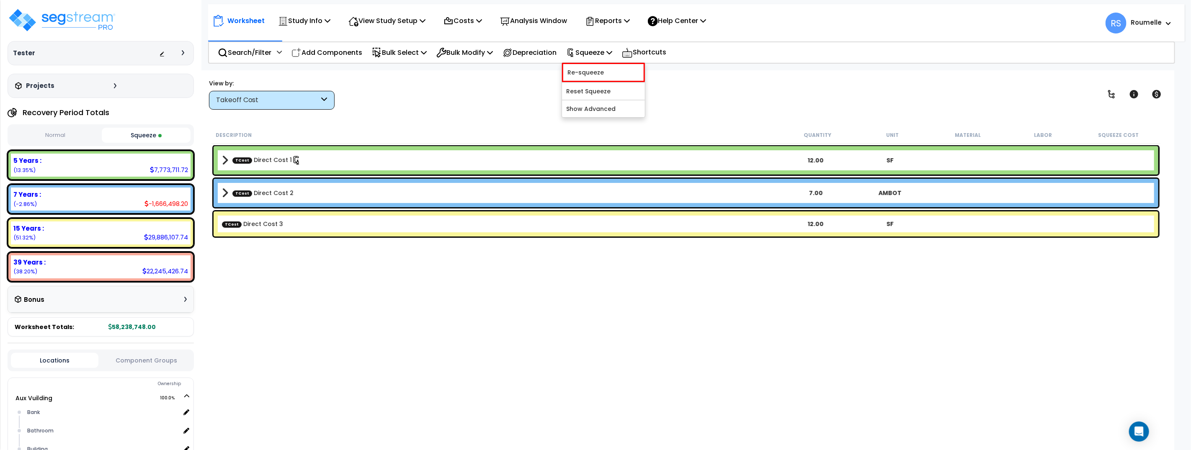
click at [709, 100] on div "View by: Takeoff Cost Takeoff Cost" at bounding box center [685, 94] width 959 height 31
click at [608, 46] on div "Squeeze" at bounding box center [589, 53] width 46 height 20
click at [607, 93] on link "Reset Squeeze" at bounding box center [603, 91] width 83 height 17
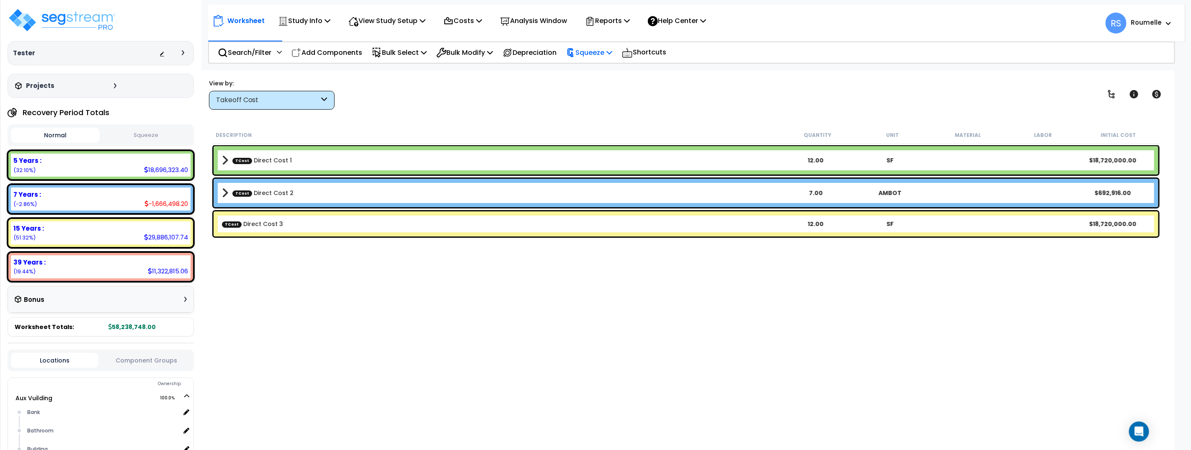
click at [612, 51] on p "Squeeze" at bounding box center [589, 52] width 46 height 11
click at [618, 68] on link "Squeeze" at bounding box center [603, 71] width 83 height 17
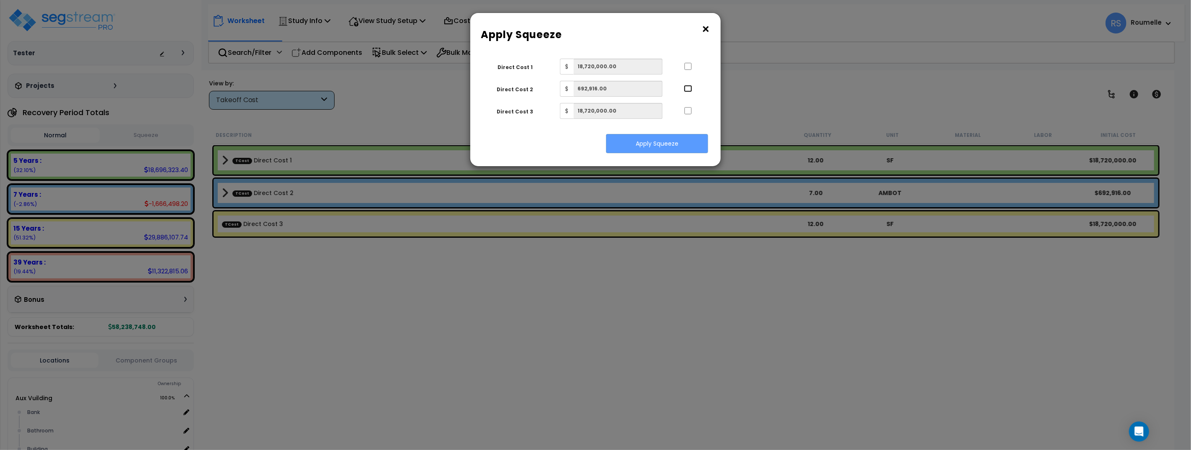
drag, startPoint x: 687, startPoint y: 89, endPoint x: 689, endPoint y: 76, distance: 12.6
click at [687, 87] on input "..." at bounding box center [688, 88] width 8 height 7
checkbox input "true"
drag, startPoint x: 689, startPoint y: 65, endPoint x: 689, endPoint y: 103, distance: 38.1
click at [689, 66] on input "..." at bounding box center [688, 66] width 8 height 7
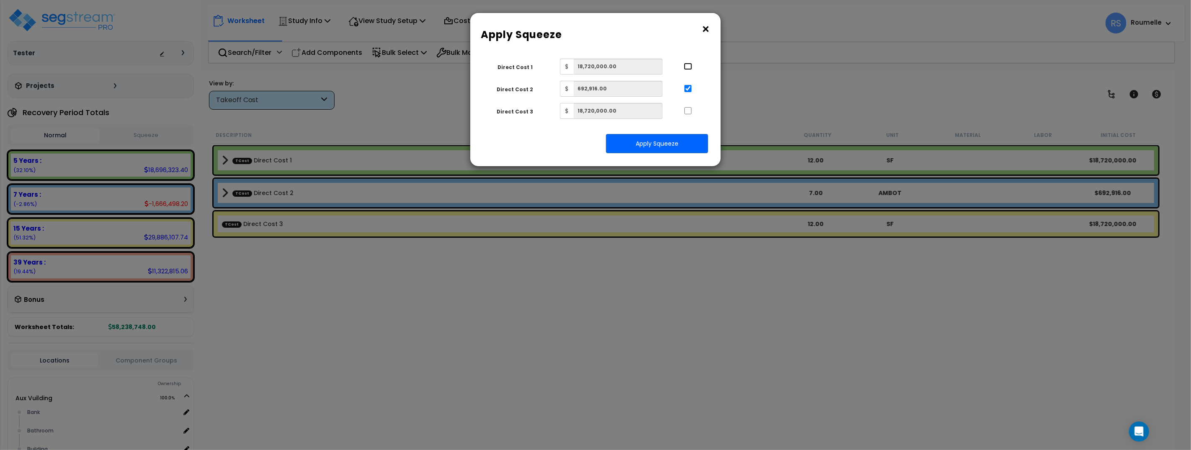
checkbox input "true"
click at [688, 108] on input "..." at bounding box center [688, 110] width 8 height 7
checkbox input "true"
click at [686, 141] on button "Apply Squeeze" at bounding box center [657, 143] width 102 height 19
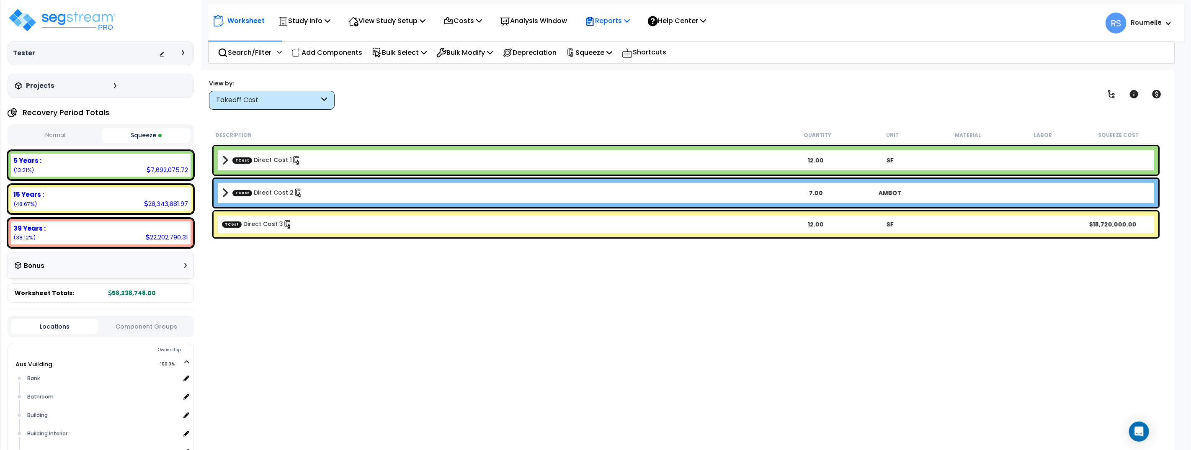
drag, startPoint x: 635, startPoint y: 19, endPoint x: 635, endPoint y: 39, distance: 20.1
click at [630, 20] on icon at bounding box center [627, 20] width 6 height 7
drag, startPoint x: 612, startPoint y: 54, endPoint x: 612, endPoint y: 59, distance: 5.0
click at [612, 54] on p "Squeeze" at bounding box center [589, 52] width 46 height 11
click at [702, 105] on div "View by: Takeoff Cost Takeoff Cost" at bounding box center [685, 94] width 959 height 31
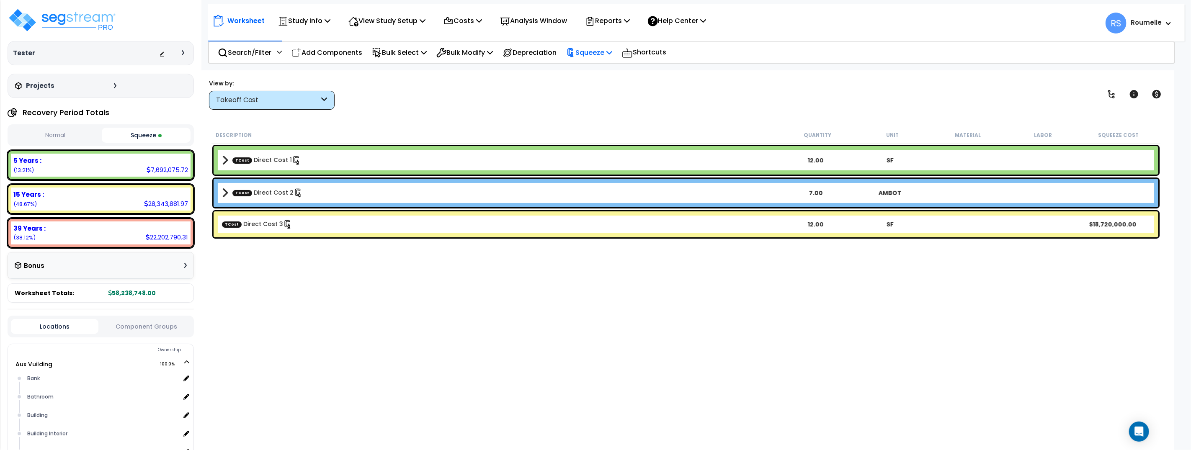
click at [612, 54] on p "Squeeze" at bounding box center [589, 52] width 46 height 11
click at [612, 91] on link "Reset Squeeze" at bounding box center [603, 88] width 83 height 17
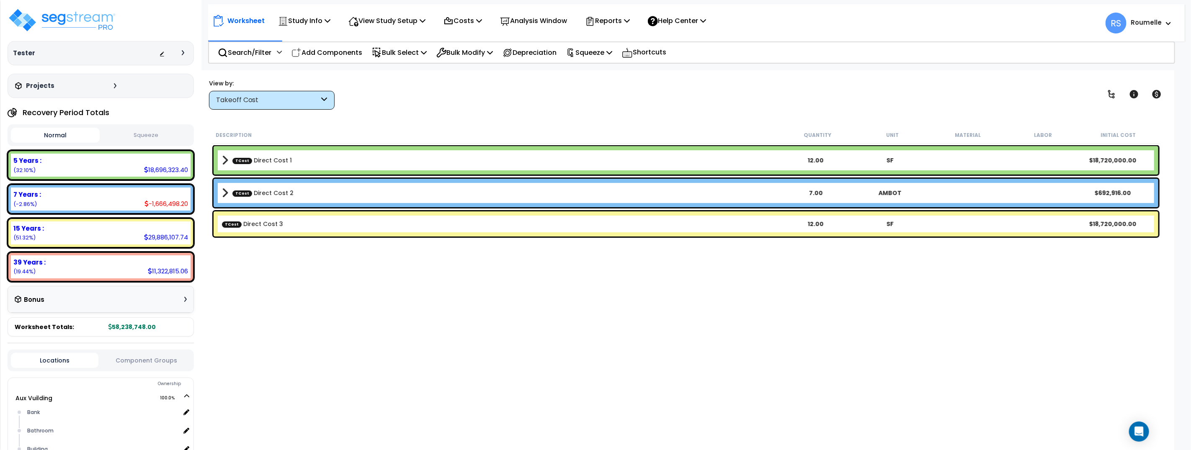
click at [302, 104] on div "Takeoff Cost" at bounding box center [267, 100] width 103 height 10
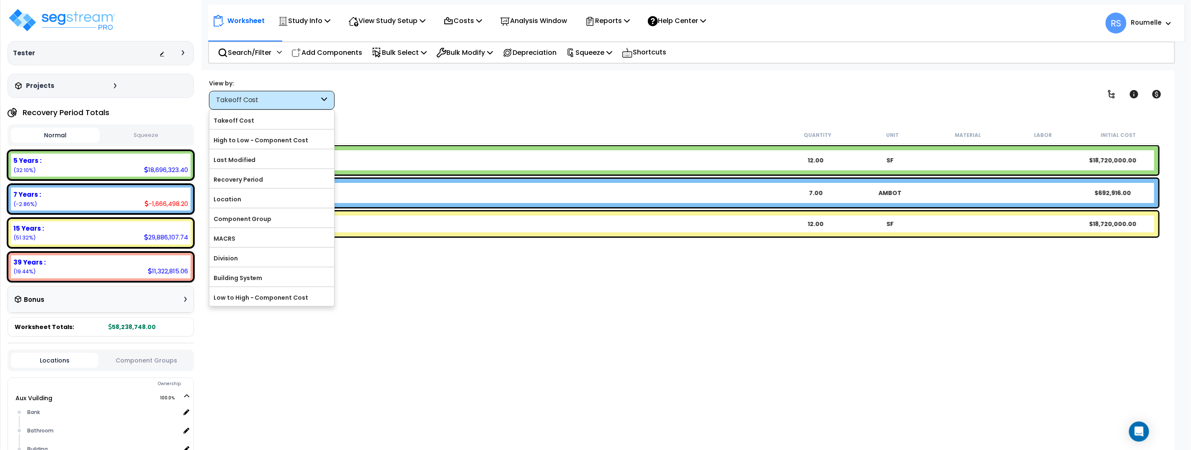
click at [391, 104] on div "View by: Takeoff Cost Takeoff Cost" at bounding box center [685, 94] width 959 height 31
